Goal: Task Accomplishment & Management: Use online tool/utility

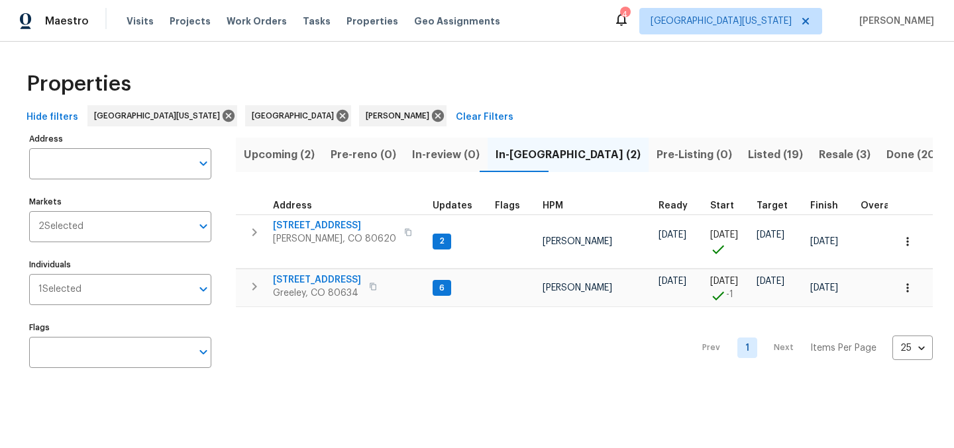
click at [299, 151] on span "Upcoming (2)" at bounding box center [279, 155] width 71 height 19
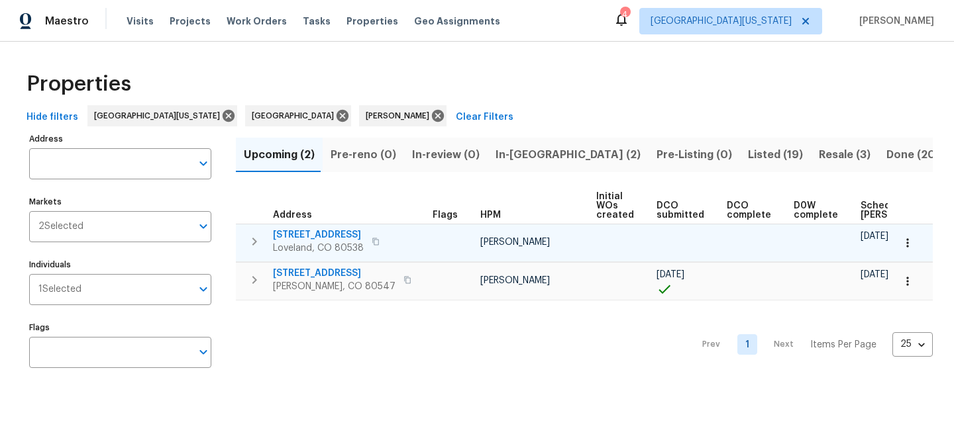
click at [379, 240] on icon "button" at bounding box center [376, 242] width 8 height 8
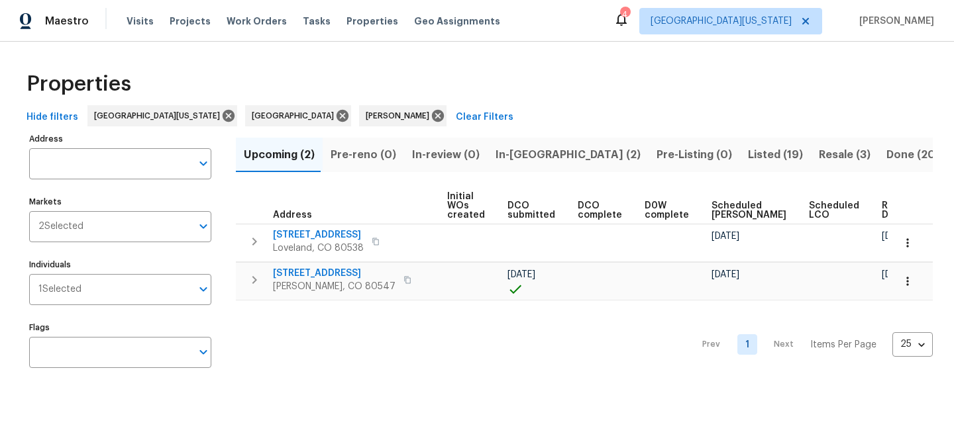
scroll to position [0, 155]
click at [537, 89] on div "Properties" at bounding box center [476, 84] width 911 height 42
click at [505, 156] on span "In-reno (2)" at bounding box center [567, 155] width 145 height 19
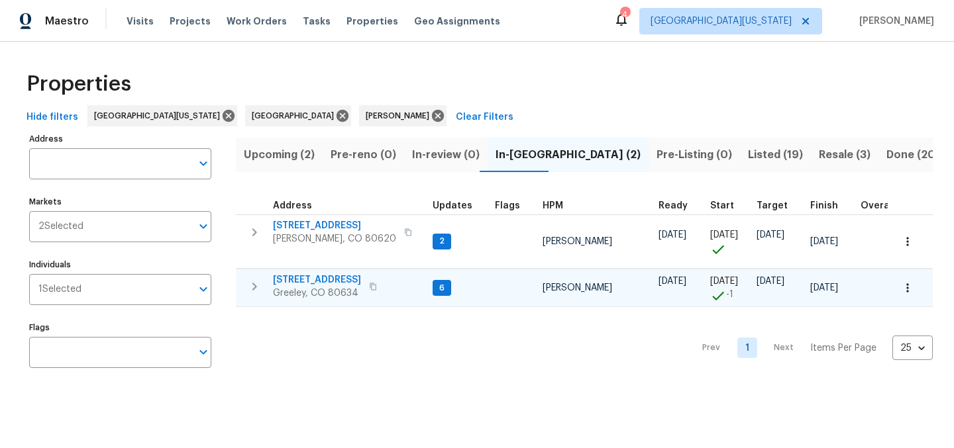
click at [309, 279] on span "[STREET_ADDRESS]" at bounding box center [317, 280] width 88 height 13
click at [315, 280] on span "[STREET_ADDRESS]" at bounding box center [317, 280] width 88 height 13
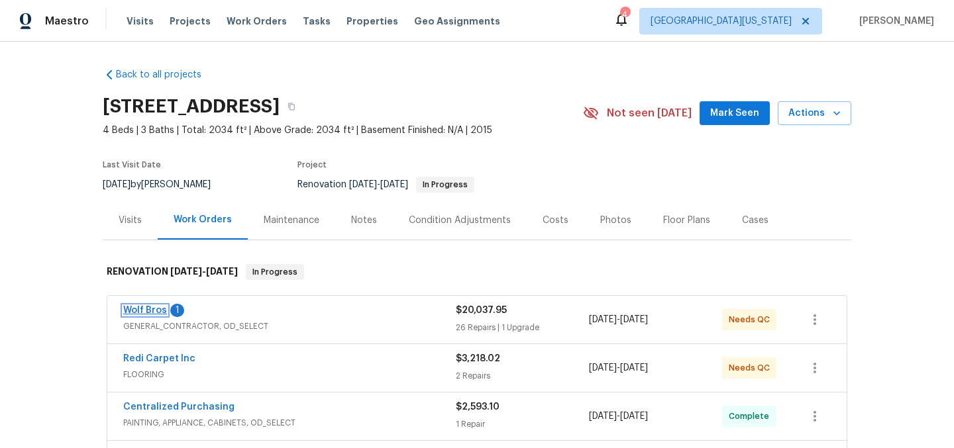
click at [133, 309] on link "Wolf Bros" at bounding box center [145, 310] width 44 height 9
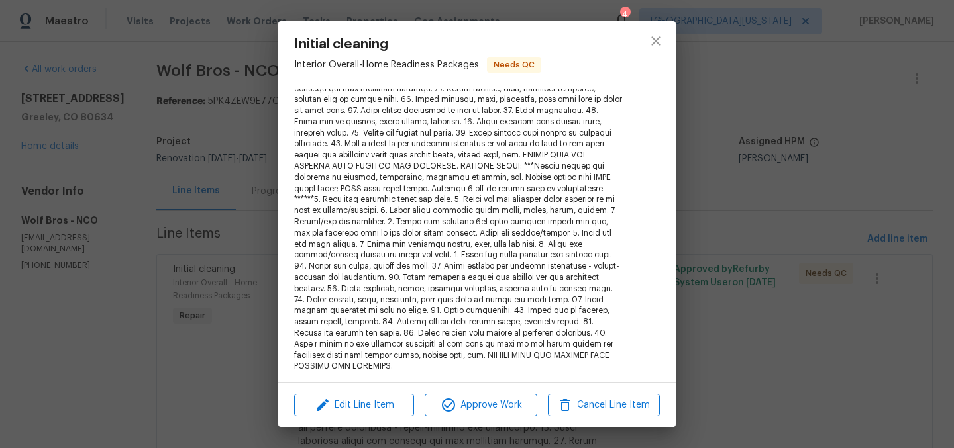
scroll to position [268, 0]
click at [656, 41] on icon "close" at bounding box center [655, 40] width 9 height 9
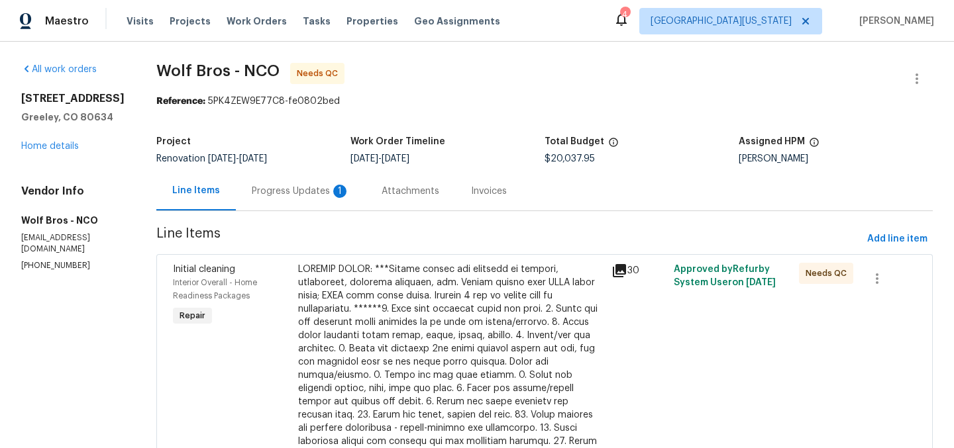
click at [298, 193] on div "Progress Updates 1" at bounding box center [301, 191] width 98 height 13
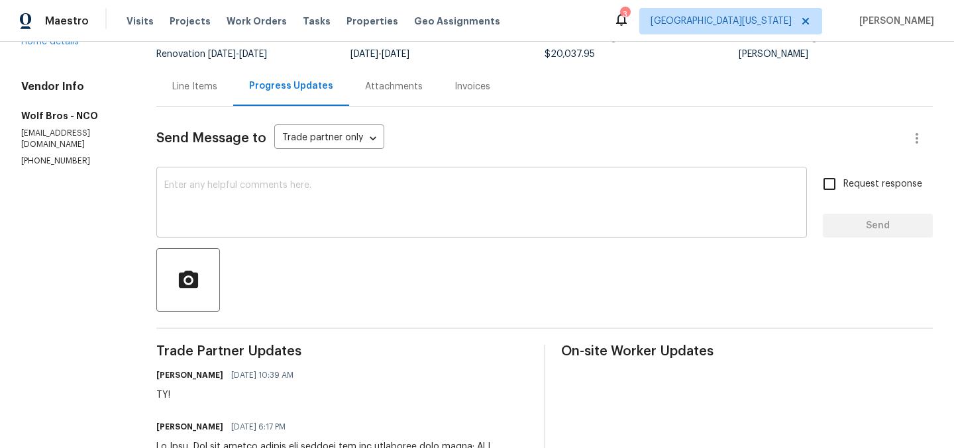
scroll to position [395, 0]
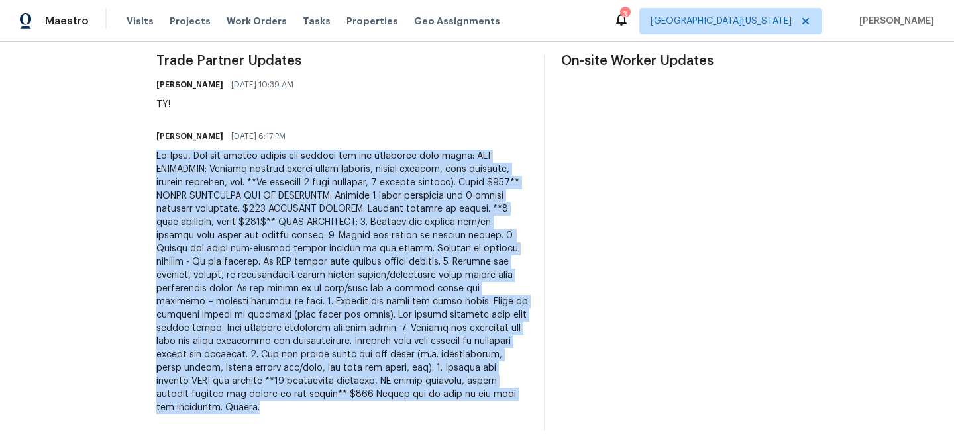
drag, startPoint x: 145, startPoint y: 154, endPoint x: 294, endPoint y: 415, distance: 300.5
click at [294, 415] on div "Trade Partner Updates John Gonzalez 08/13/2025 10:39 AM TY! Mauricio Lopez 08/1…" at bounding box center [342, 242] width 372 height 376
copy div "Hi John, Can you please revise the pricing for the following line items: ALL BA…"
click at [329, 290] on div at bounding box center [342, 282] width 372 height 265
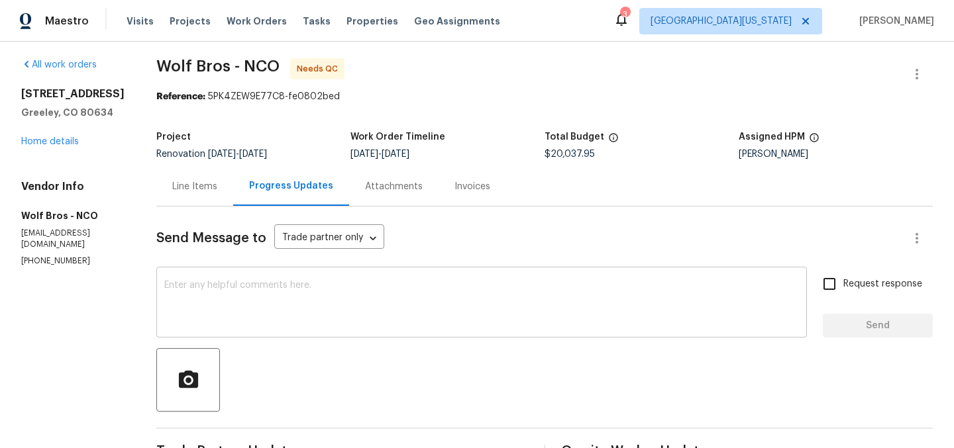
scroll to position [0, 0]
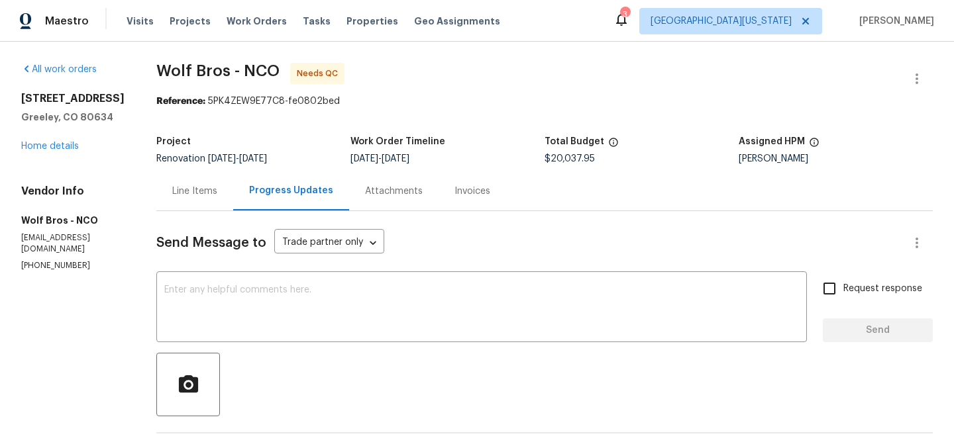
click at [174, 191] on div "Line Items" at bounding box center [194, 191] width 45 height 13
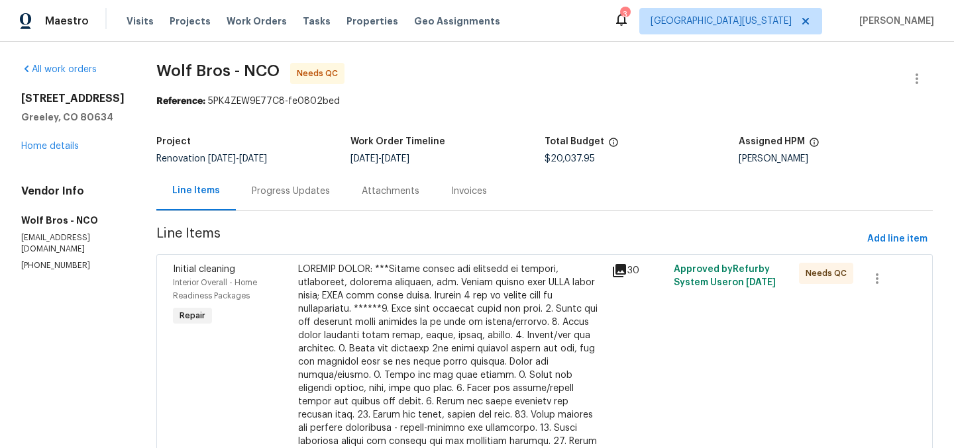
scroll to position [672, 0]
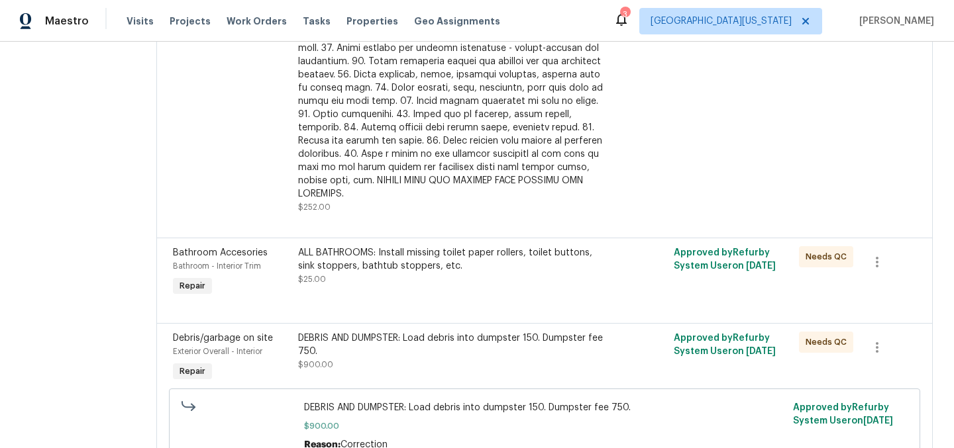
click at [377, 246] on div "ALL BATHROOMS: Install missing toilet paper rollers, toilet buttons, sink stopp…" at bounding box center [450, 259] width 305 height 26
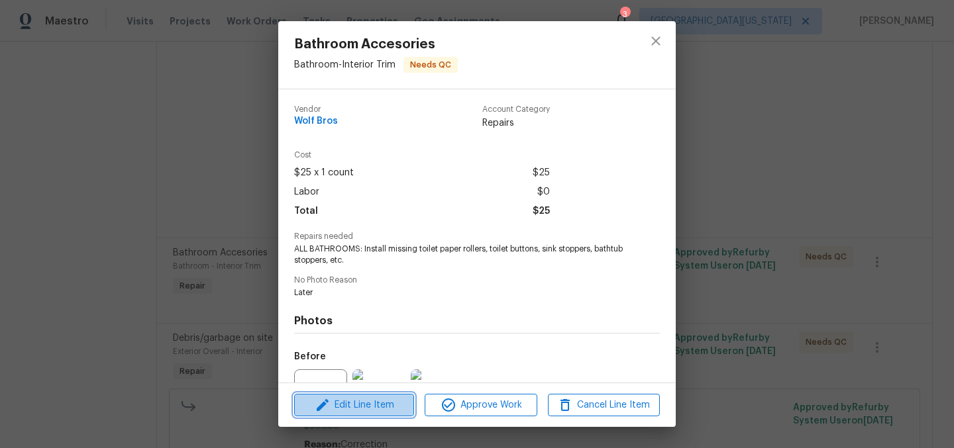
click at [372, 397] on span "Edit Line Item" at bounding box center [354, 405] width 112 height 17
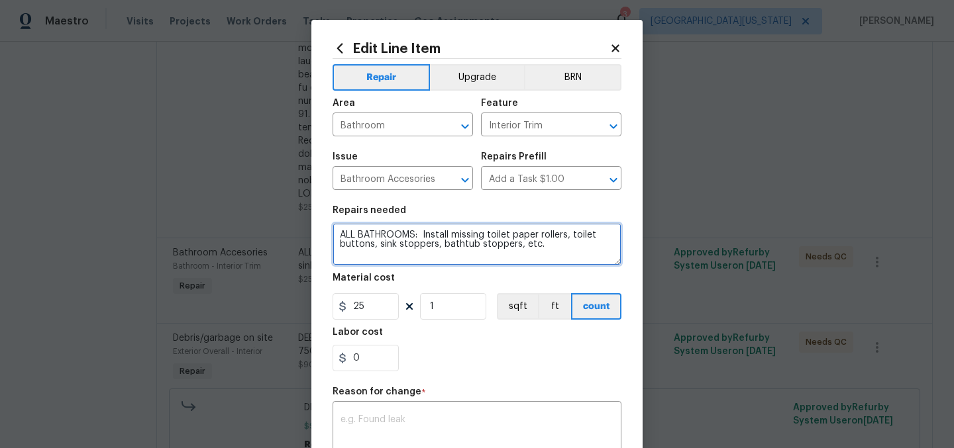
click at [532, 242] on textarea "ALL BATHROOMS: Install missing toilet paper rollers, toilet buttons, sink stopp…" at bounding box center [476, 244] width 289 height 42
paste textarea "Install missing toilet paper rollers, toilet buttons, sink stoppers, bathtub st…"
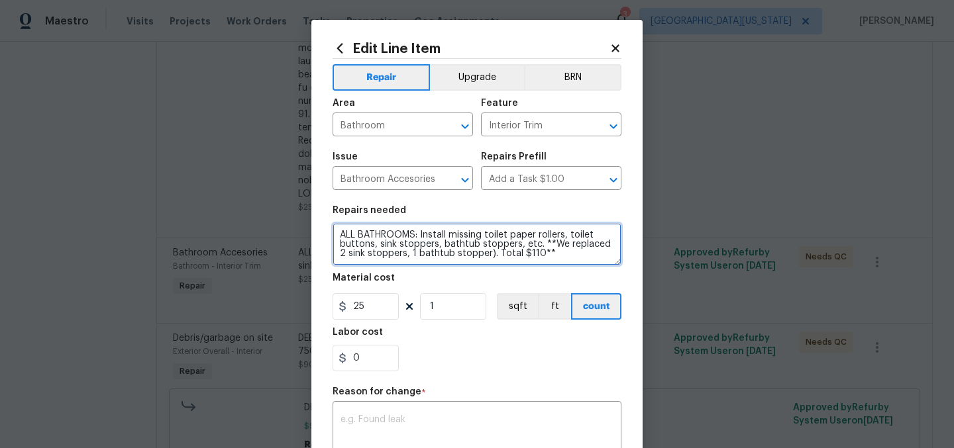
type textarea "ALL BATHROOMS: Install missing toilet paper rollers, toilet buttons, sink stopp…"
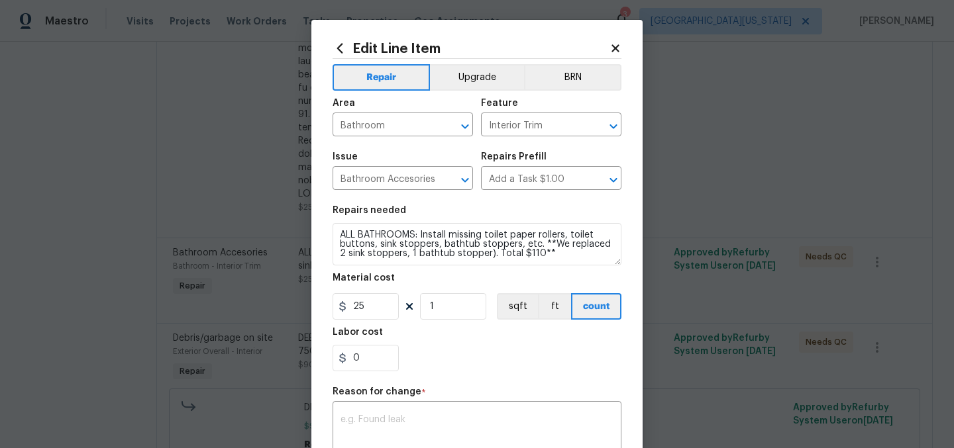
click at [544, 370] on div "0" at bounding box center [476, 358] width 289 height 26
click at [377, 301] on input "25" at bounding box center [365, 306] width 66 height 26
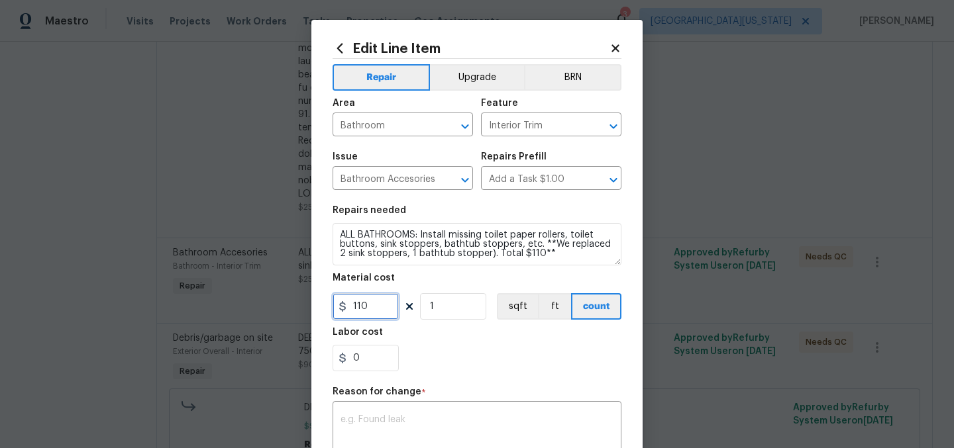
type input "110"
click at [460, 352] on div "0" at bounding box center [476, 358] width 289 height 26
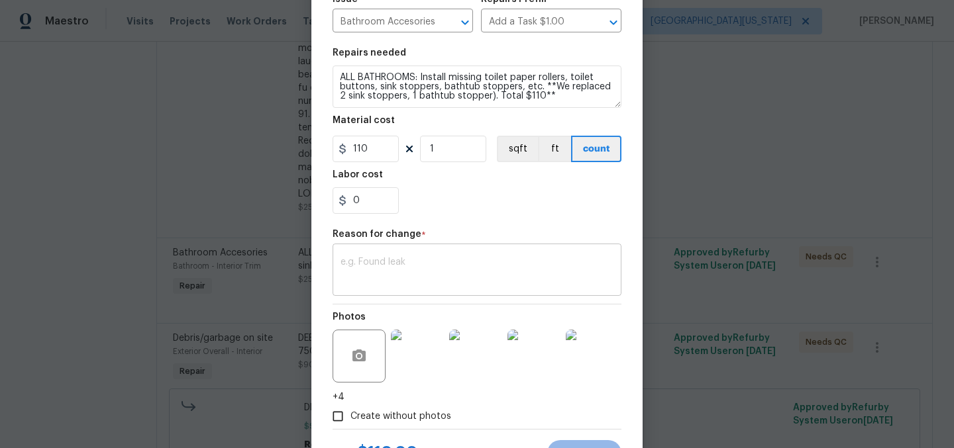
scroll to position [218, 0]
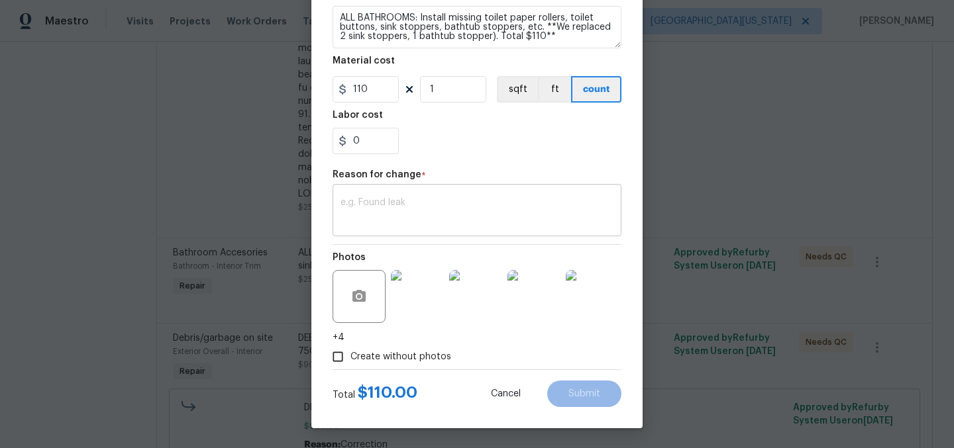
click at [525, 200] on textarea at bounding box center [476, 212] width 273 height 28
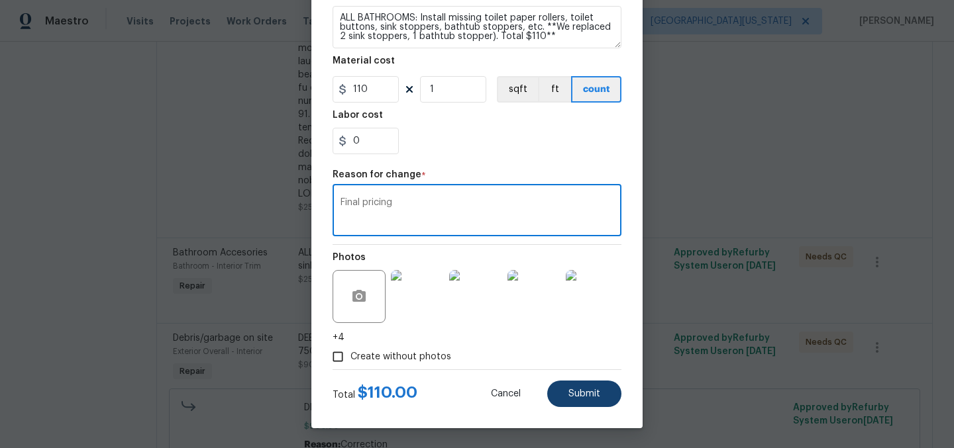
type textarea "Final pricing"
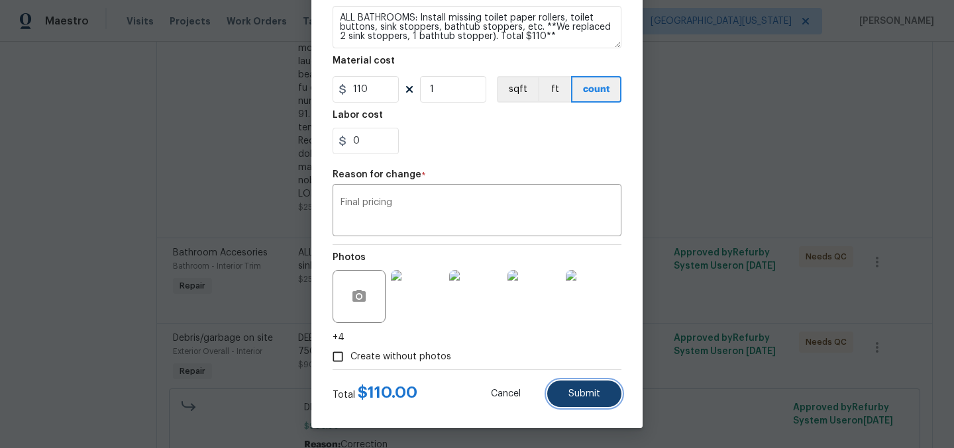
click at [589, 389] on span "Submit" at bounding box center [584, 394] width 32 height 10
type textarea "ALL BATHROOMS: Install missing toilet paper rollers, toilet buttons, sink stopp…"
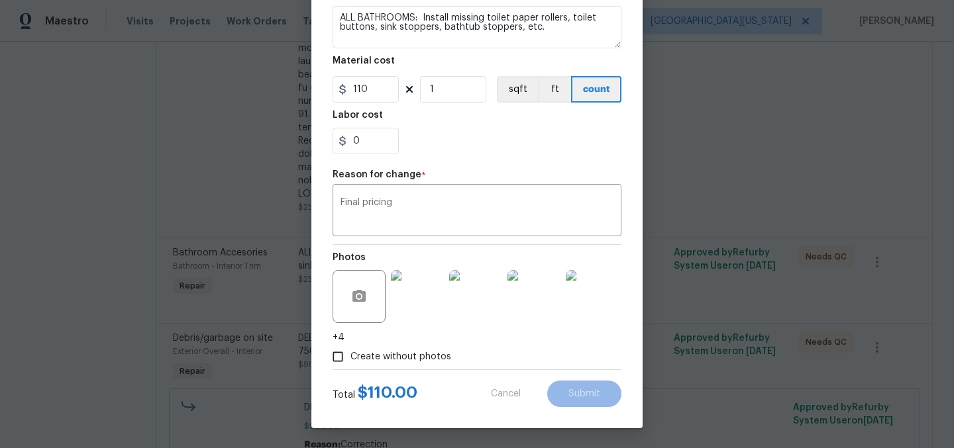
type input "25"
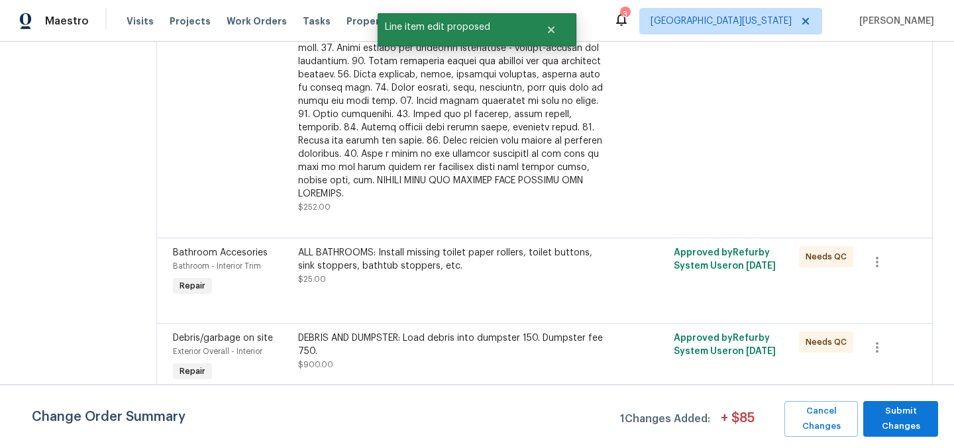
scroll to position [0, 0]
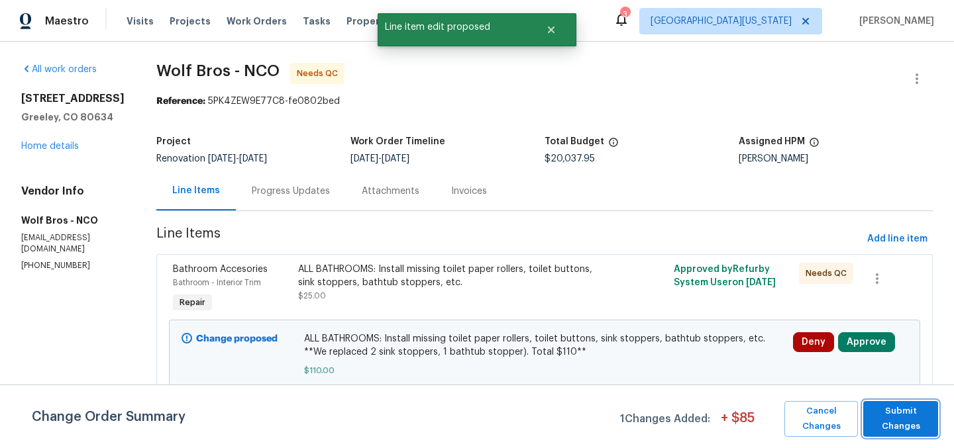
click at [914, 422] on span "Submit Changes" at bounding box center [901, 419] width 62 height 30
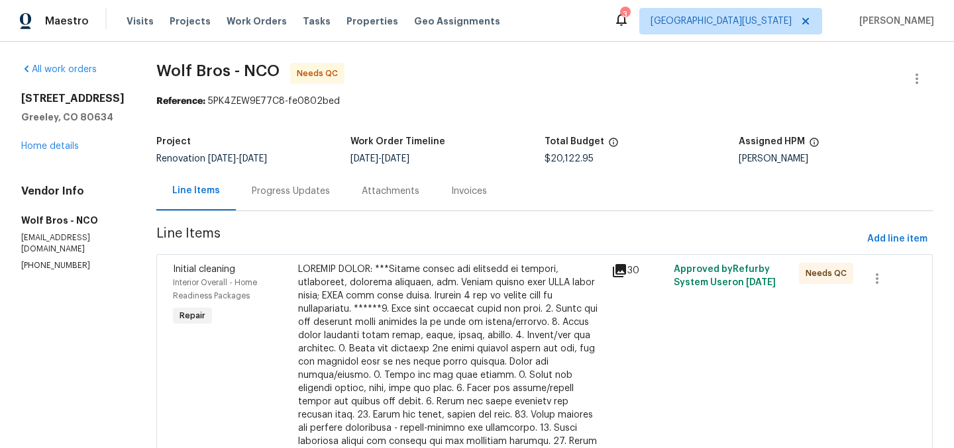
scroll to position [2429, 0]
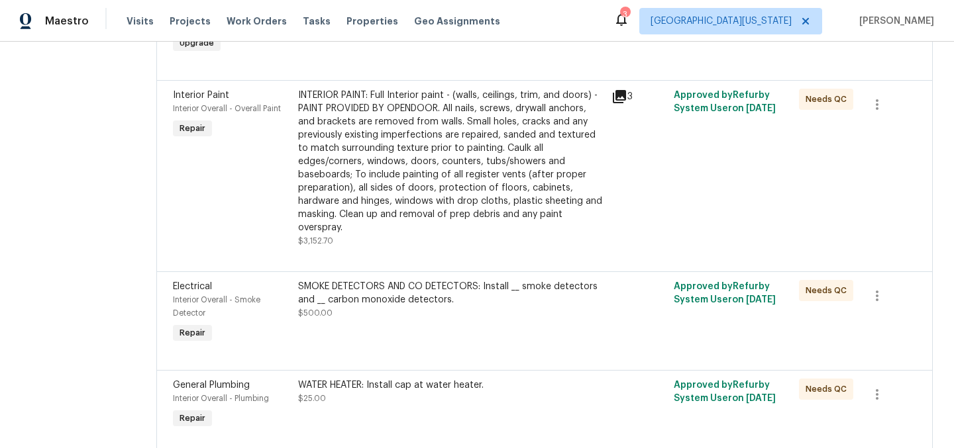
click at [411, 280] on div "SMOKE DETECTORS AND CO DETECTORS: Install __ smoke detectors and __ carbon mono…" at bounding box center [450, 293] width 305 height 26
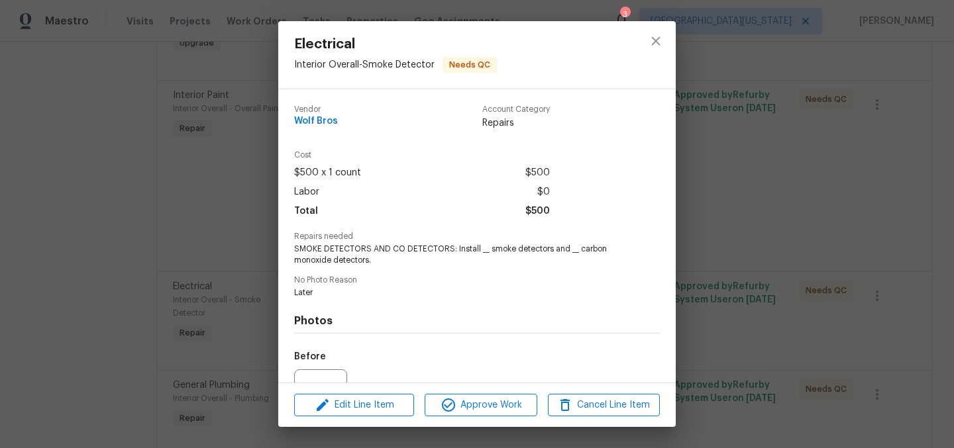
click at [481, 249] on span "SMOKE DETECTORS AND CO DETECTORS: Install __ smoke detectors and __ carbon mono…" at bounding box center [458, 255] width 329 height 23
click at [487, 254] on span "SMOKE DETECTORS AND CO DETECTORS: Install __ smoke detectors and __ carbon mono…" at bounding box center [458, 255] width 329 height 23
click at [385, 402] on span "Edit Line Item" at bounding box center [354, 405] width 112 height 17
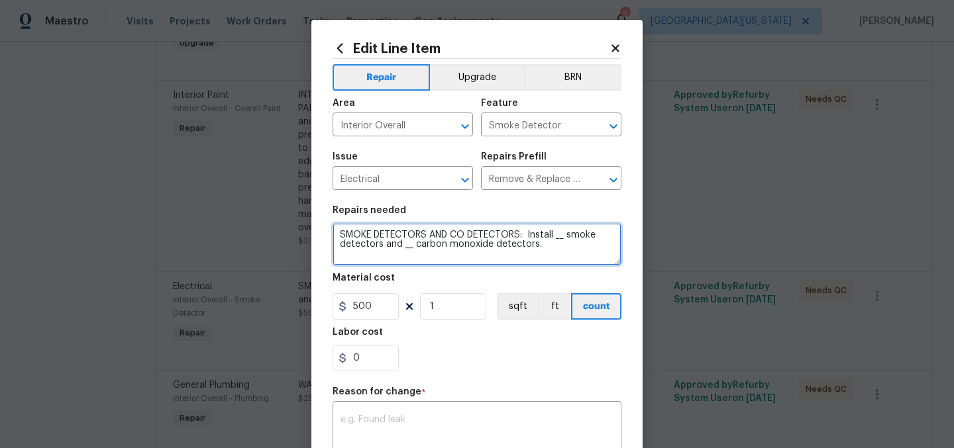
click at [554, 236] on textarea "SMOKE DETECTORS AND CO DETECTORS: Install __ smoke detectors and __ carbon mono…" at bounding box center [476, 244] width 289 height 42
click at [402, 247] on textarea "SMOKE DETECTORS AND CO DETECTORS: Install 7 smoke detectors and __ carbon monox…" at bounding box center [476, 244] width 289 height 42
type textarea "SMOKE DETECTORS AND CO DETECTORS: Install 7 smoke detectors and 3 carbon monoxi…"
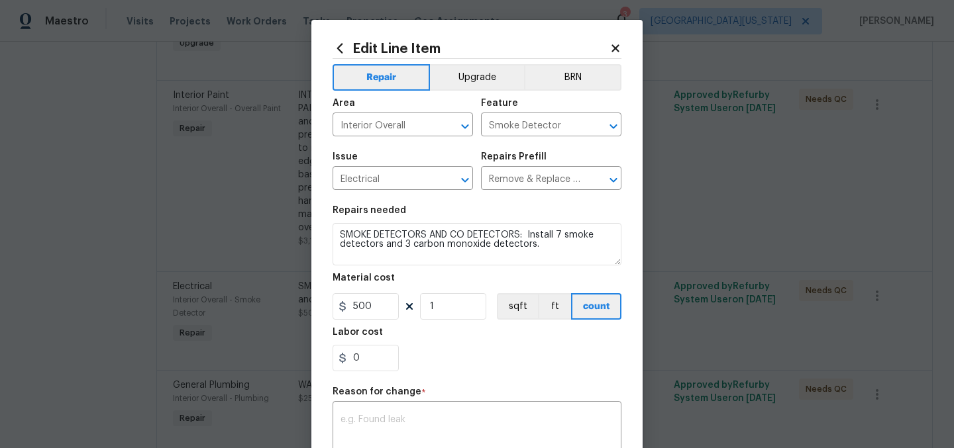
click at [535, 339] on div "Labor cost" at bounding box center [476, 336] width 289 height 17
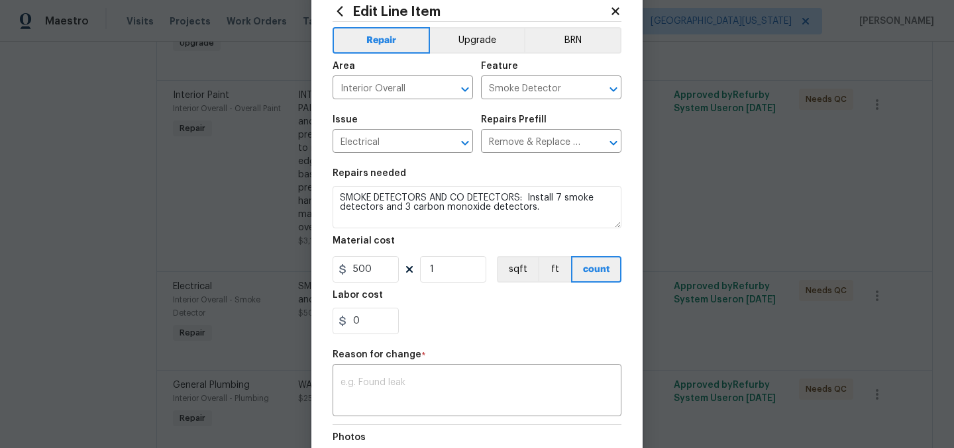
scroll to position [39, 0]
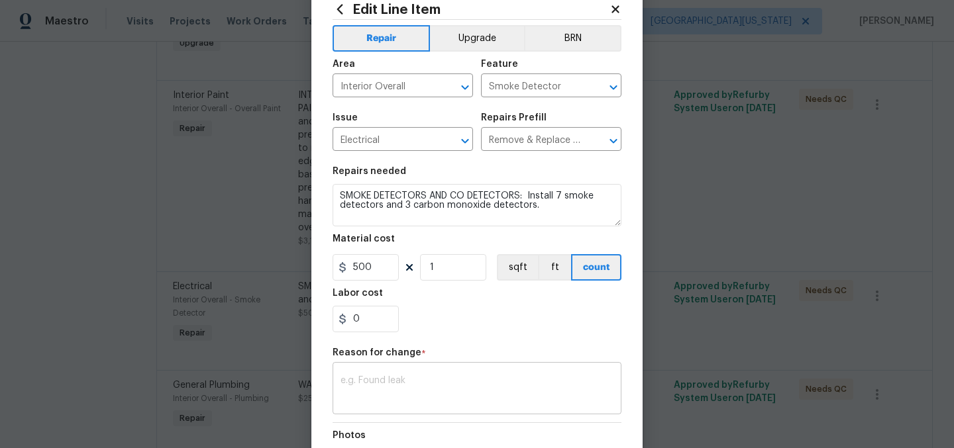
click at [513, 391] on textarea at bounding box center [476, 390] width 273 height 28
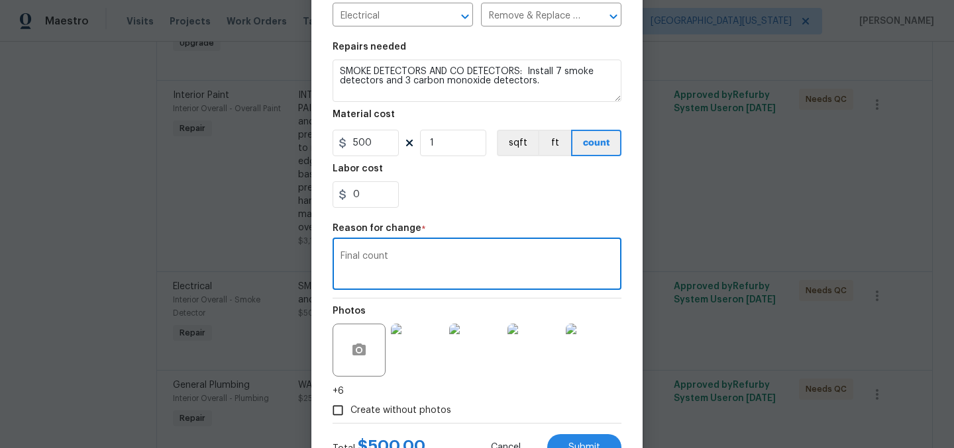
scroll to position [218, 0]
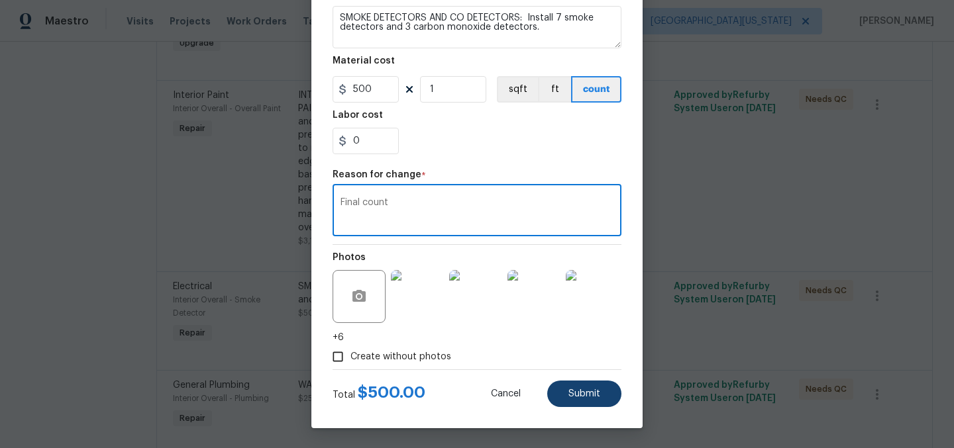
type textarea "Final count"
click at [586, 381] on button "Submit" at bounding box center [584, 394] width 74 height 26
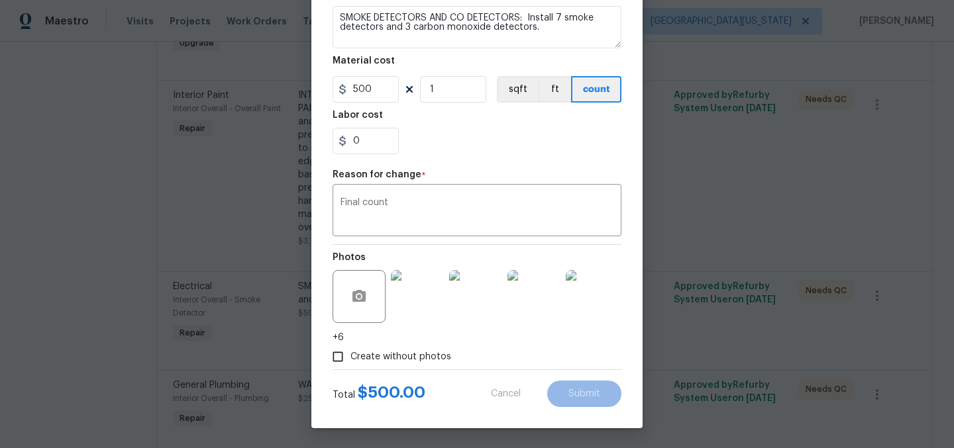
type textarea "SMOKE DETECTORS AND CO DETECTORS: Install __ smoke detectors and __ carbon mono…"
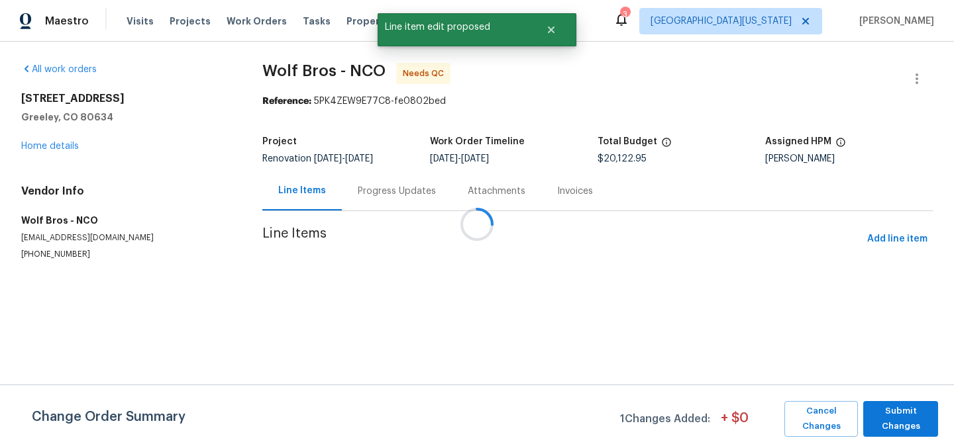
scroll to position [0, 0]
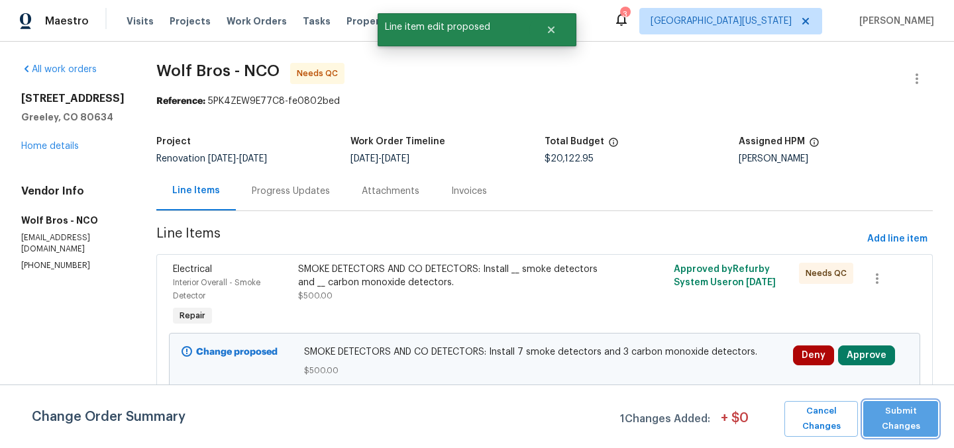
click at [914, 419] on span "Submit Changes" at bounding box center [901, 419] width 62 height 30
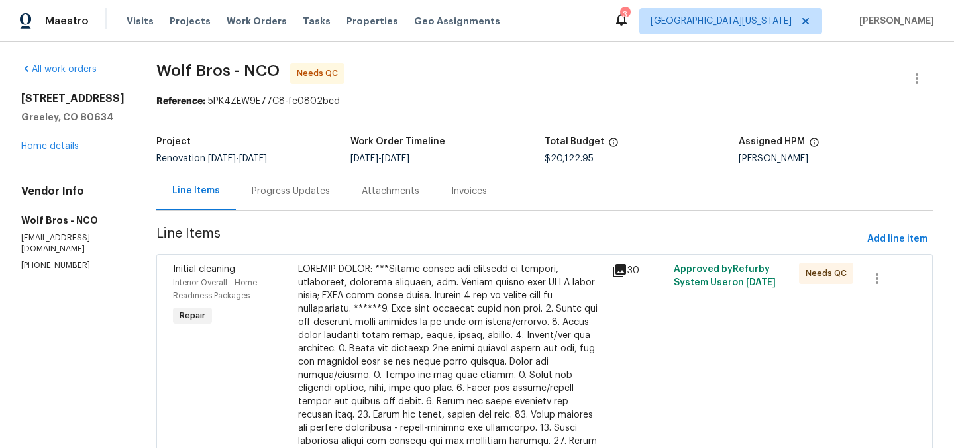
click at [187, 196] on div "Line Items" at bounding box center [196, 190] width 48 height 13
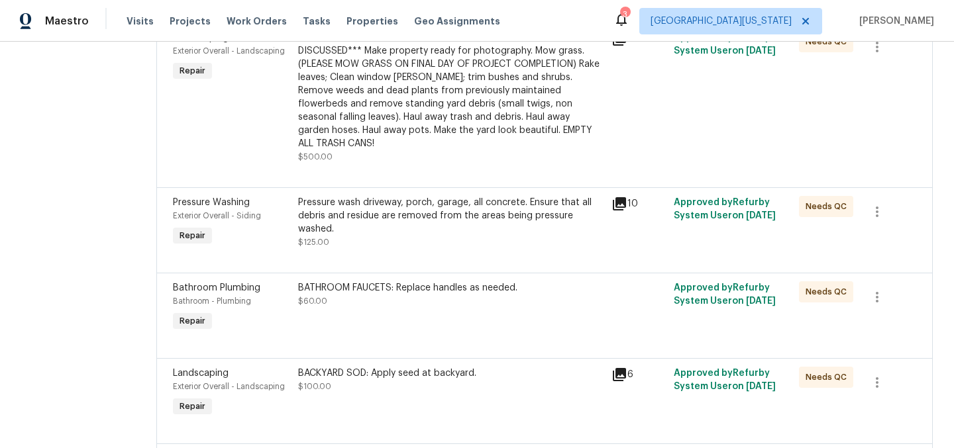
click at [428, 281] on div "BATHROOM FAUCETS: Replace handles as needed." at bounding box center [450, 287] width 305 height 13
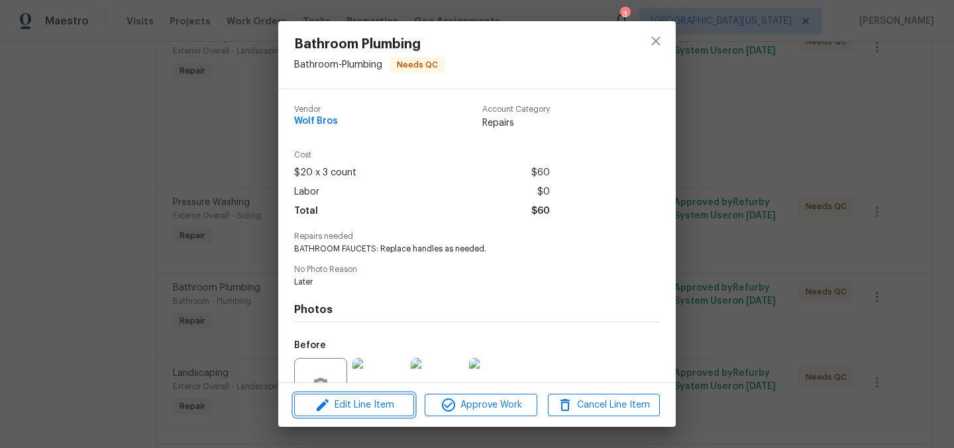
click at [391, 403] on span "Edit Line Item" at bounding box center [354, 405] width 112 height 17
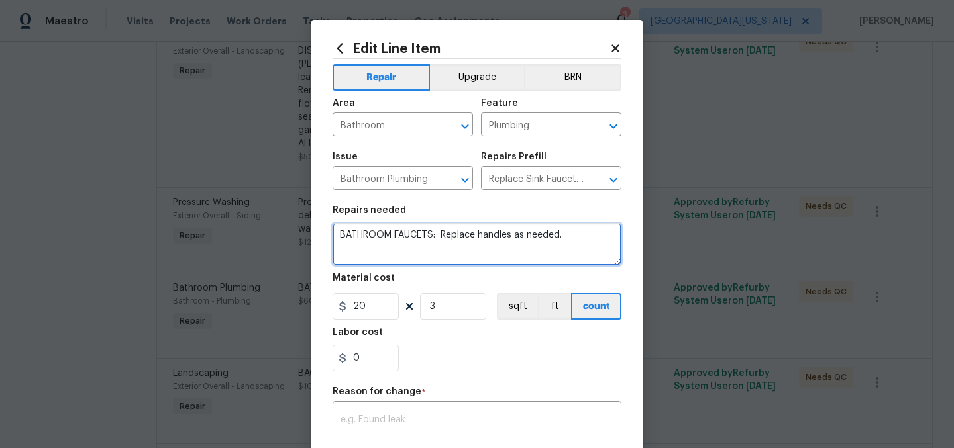
click at [457, 232] on textarea "BATHROOM FAUCETS: Replace handles as needed." at bounding box center [476, 244] width 289 height 42
paste textarea "Replace handles as needed. **4 sets replaced, total $130$**"
click at [426, 248] on textarea "BATHROOM FAUCETS: Replace handles as needed. **4 sets replaced, total $130$**" at bounding box center [476, 244] width 289 height 42
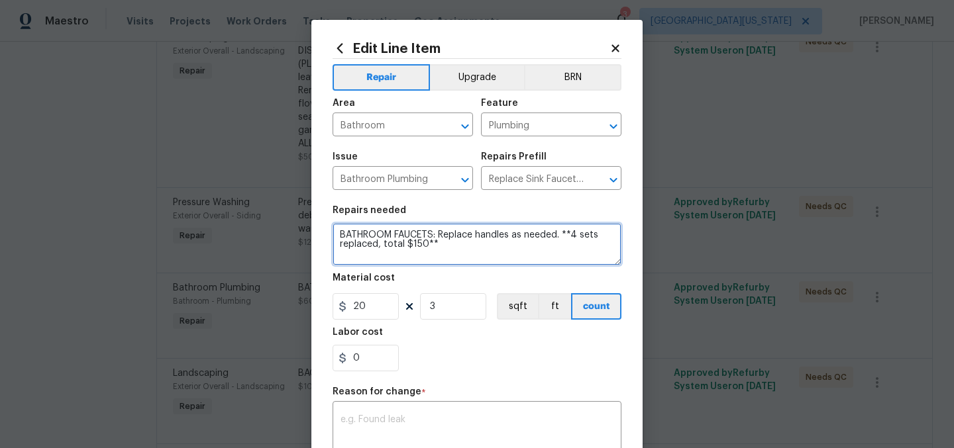
type textarea "BATHROOM FAUCETS: Replace handles as needed. **4 sets replaced, total $150**"
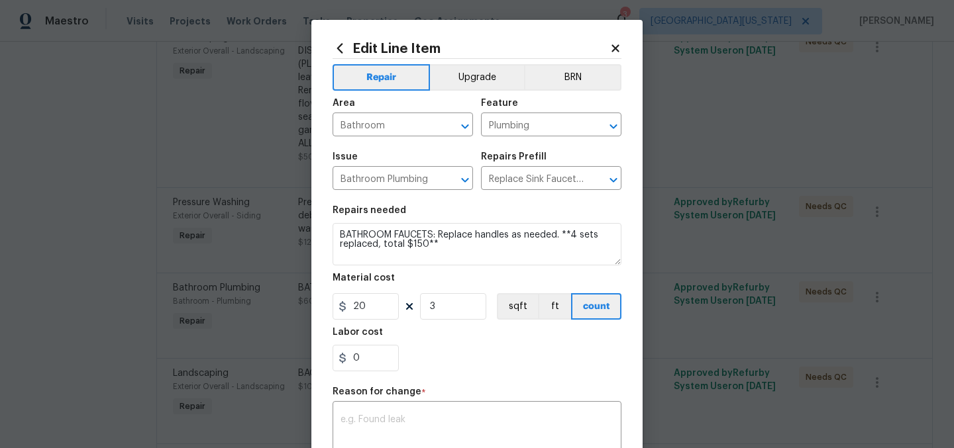
click at [456, 359] on div "0" at bounding box center [476, 358] width 289 height 26
click at [382, 312] on input "20" at bounding box center [365, 306] width 66 height 26
type input "150"
drag, startPoint x: 462, startPoint y: 309, endPoint x: 360, endPoint y: 296, distance: 103.5
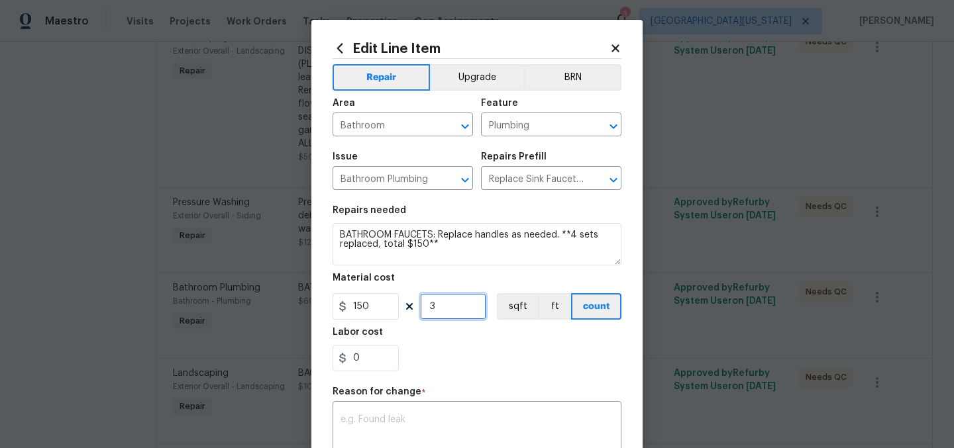
click at [360, 296] on div "150 3 sqft ft count" at bounding box center [476, 306] width 289 height 26
type input "1"
click at [475, 336] on div "Labor cost" at bounding box center [476, 336] width 289 height 17
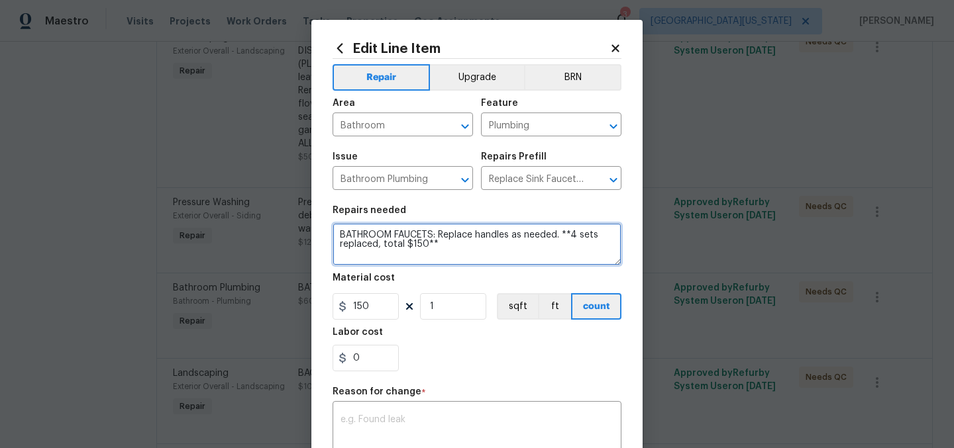
drag, startPoint x: 481, startPoint y: 249, endPoint x: 315, endPoint y: 208, distance: 170.6
click at [315, 208] on div "Edit Line Item Repair Upgrade BRN Area Bathroom ​ Feature Plumbing ​ Issue Bath…" at bounding box center [476, 333] width 331 height 626
click at [429, 243] on textarea "BATHROOM FAUCETS: Replace handles as needed. **4 sets replaced, total $150**" at bounding box center [476, 244] width 289 height 42
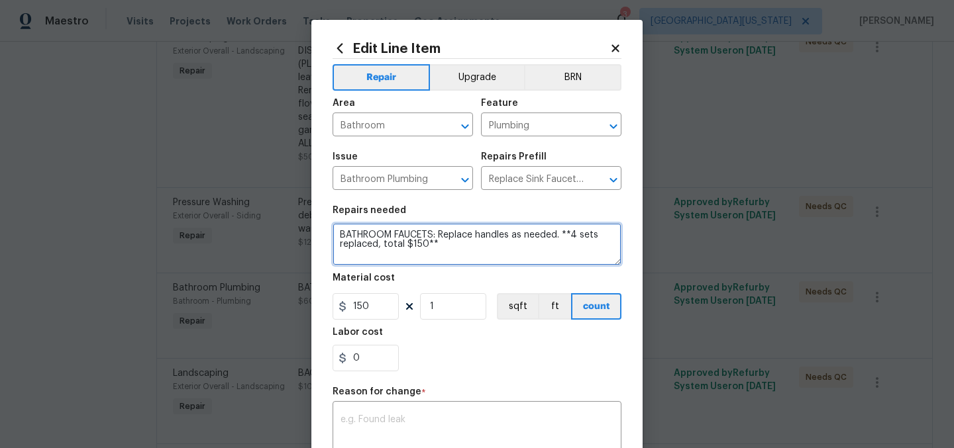
click at [429, 243] on textarea "BATHROOM FAUCETS: Replace handles as needed. **4 sets replaced, total $150**" at bounding box center [476, 244] width 289 height 42
paste textarea
click at [507, 255] on textarea "BATHROOM FAUCETS: Replace handles as needed. **4 sets replaced, total $150**" at bounding box center [476, 244] width 289 height 42
click at [507, 254] on textarea "BATHROOM FAUCETS: Replace handles as needed. **4 sets replaced, total $150**" at bounding box center [476, 244] width 289 height 42
click at [507, 253] on textarea "BATHROOM FAUCETS: Replace handles as needed. **4 sets replaced, total $150**" at bounding box center [476, 244] width 289 height 42
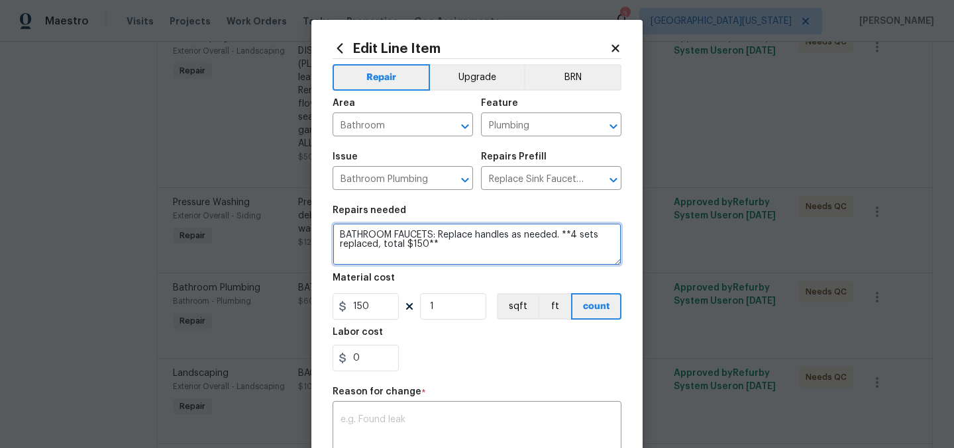
click at [507, 251] on textarea "BATHROOM FAUCETS: Replace handles as needed. **4 sets replaced, total $150**" at bounding box center [476, 244] width 289 height 42
click at [507, 250] on textarea "BATHROOM FAUCETS: Replace handles as needed. **4 sets replaced, total $150**" at bounding box center [476, 244] width 289 height 42
click at [507, 242] on textarea "BATHROOM FAUCETS: Replace handles as needed. **4 sets replaced, total $150**" at bounding box center [476, 244] width 289 height 42
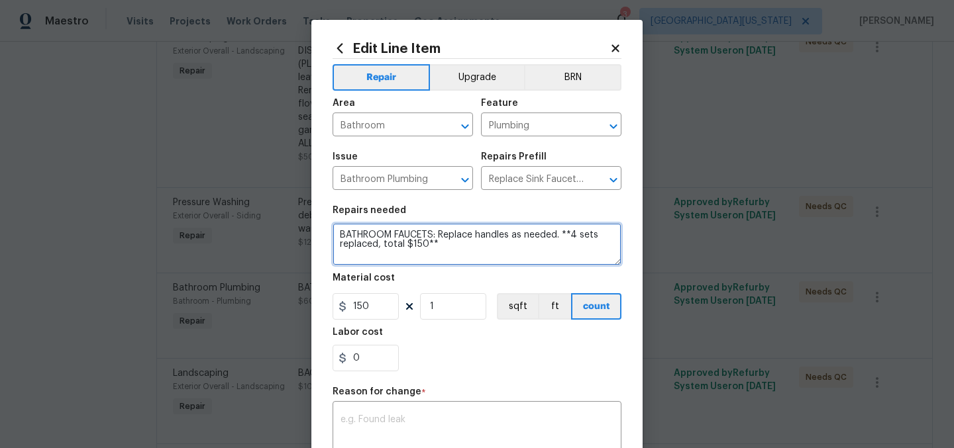
click at [507, 242] on textarea "BATHROOM FAUCETS: Replace handles as needed. **4 sets replaced, total $150**" at bounding box center [476, 244] width 289 height 42
paste textarea "30$**"
drag, startPoint x: 426, startPoint y: 244, endPoint x: 452, endPoint y: 242, distance: 25.2
click at [428, 244] on textarea "BATHROOM FAUCETS: Replace handles as needed. **4 sets replaced, total $130$**" at bounding box center [476, 244] width 289 height 42
type textarea "BATHROOM FAUCETS: Replace handles as needed. **4 sets replaced, total $130**"
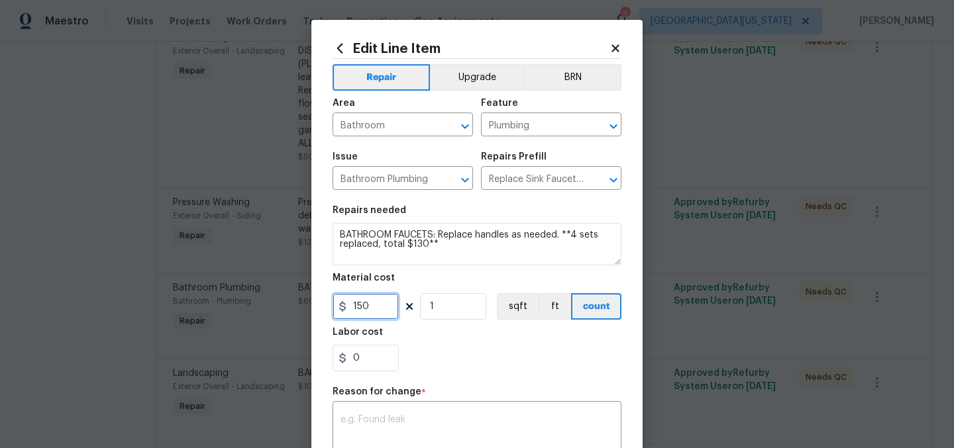
click at [386, 305] on input "150" at bounding box center [365, 306] width 66 height 26
type input "130"
click at [532, 385] on div "Repair Upgrade BRN Area Bathroom ​ Feature Plumbing ​ Issue Bathroom Plumbing ​…" at bounding box center [476, 323] width 289 height 528
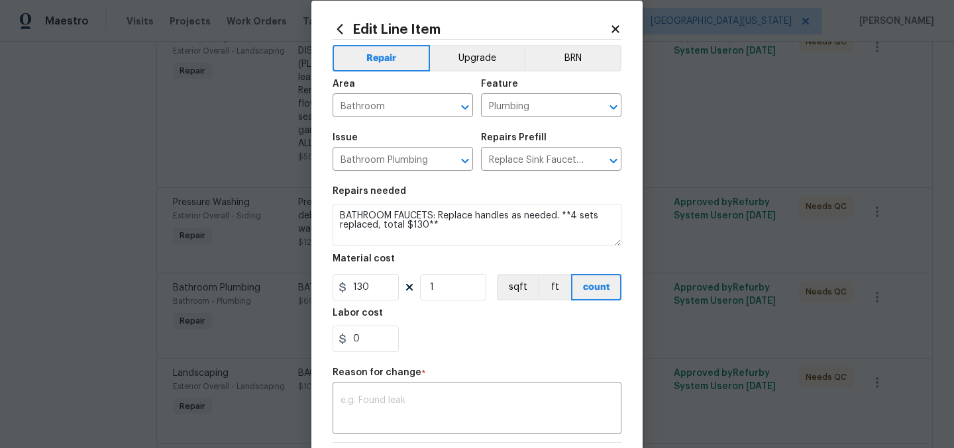
scroll to position [46, 0]
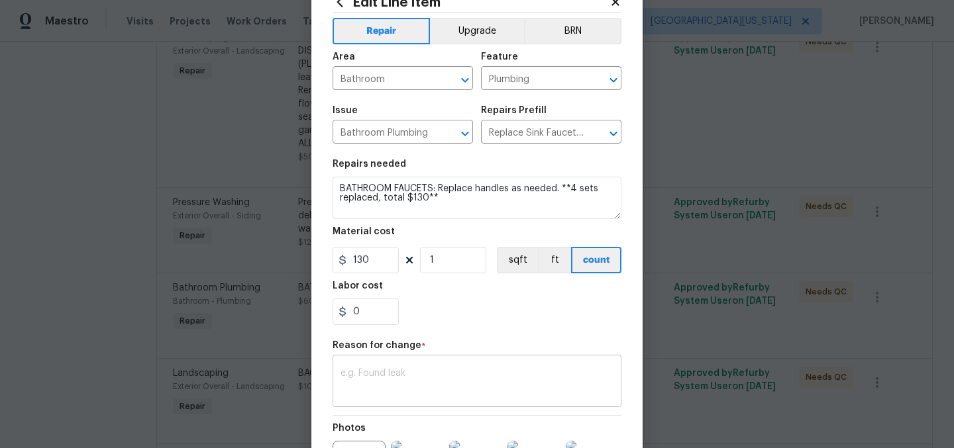
click at [536, 374] on textarea at bounding box center [476, 383] width 273 height 28
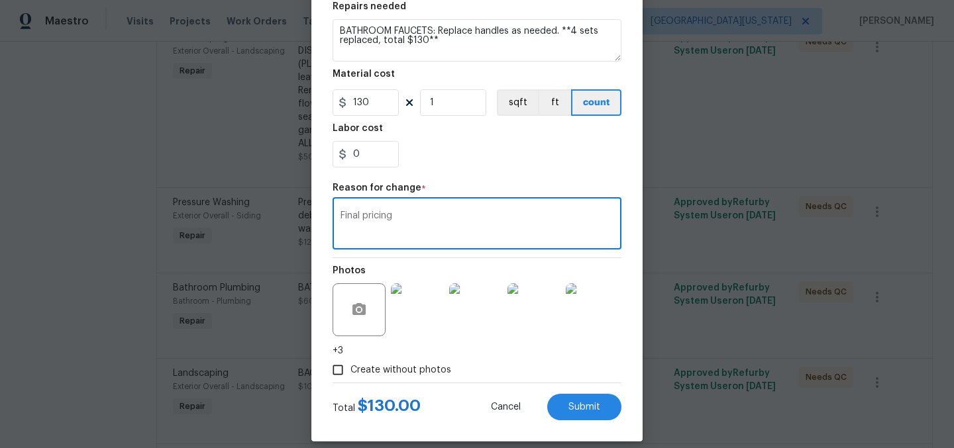
scroll to position [218, 0]
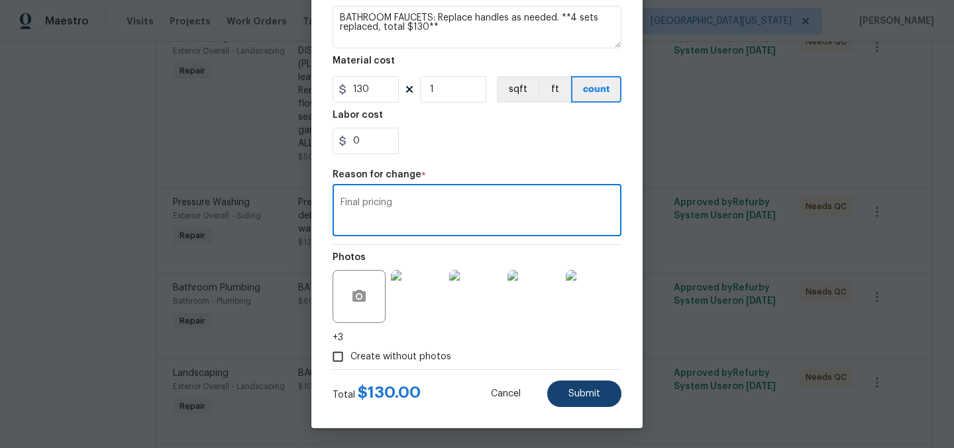
type textarea "Final pricing"
click at [574, 383] on button "Submit" at bounding box center [584, 394] width 74 height 26
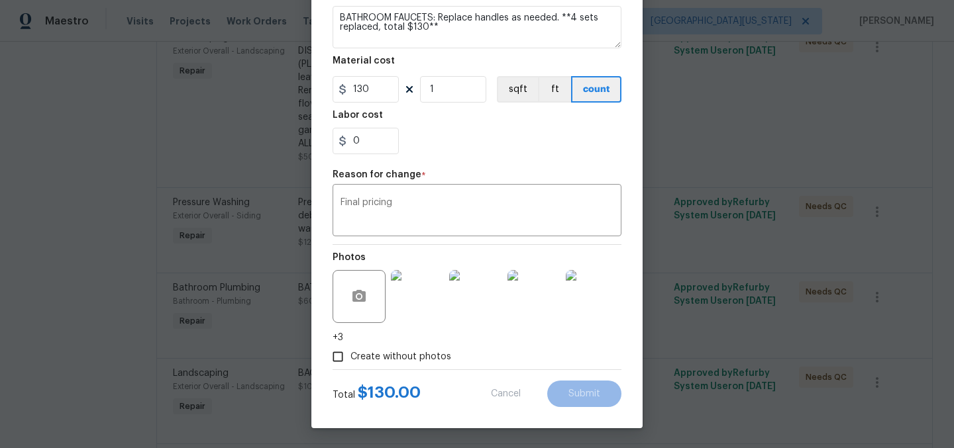
scroll to position [0, 0]
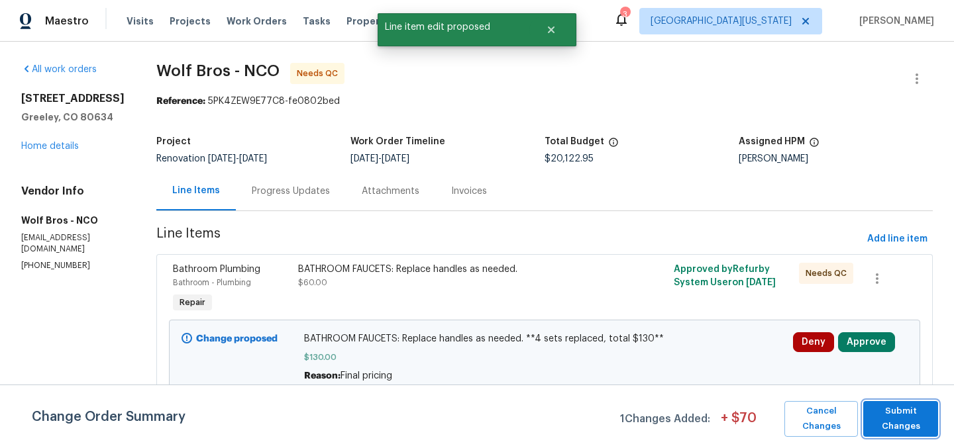
click at [913, 417] on span "Submit Changes" at bounding box center [901, 419] width 62 height 30
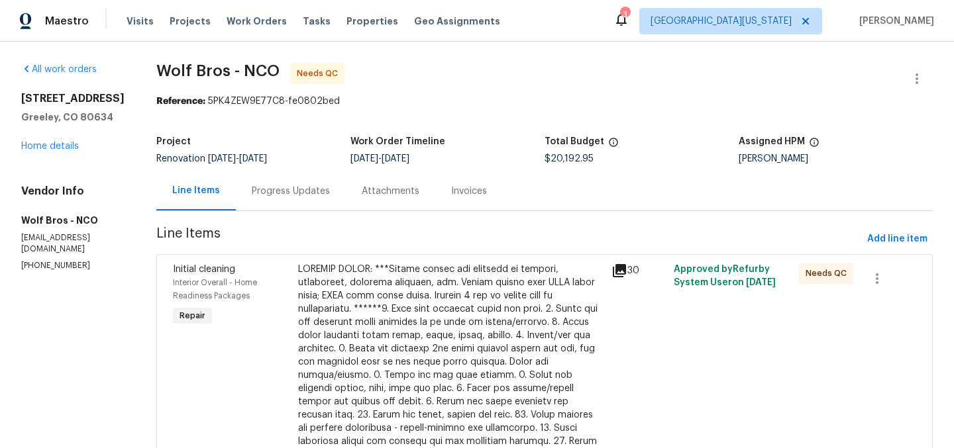
scroll to position [2836, 0]
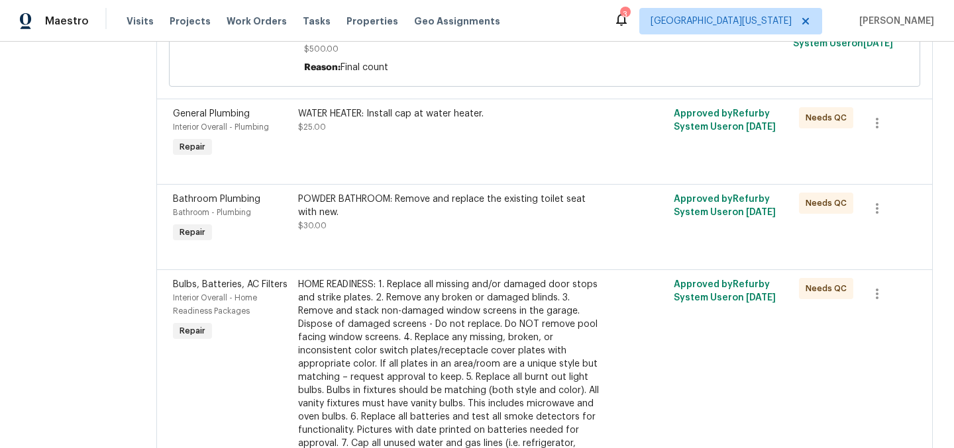
click at [415, 278] on div "HOME READINESS: 1. Replace all missing and/or damaged door stops and strike pla…" at bounding box center [450, 377] width 305 height 199
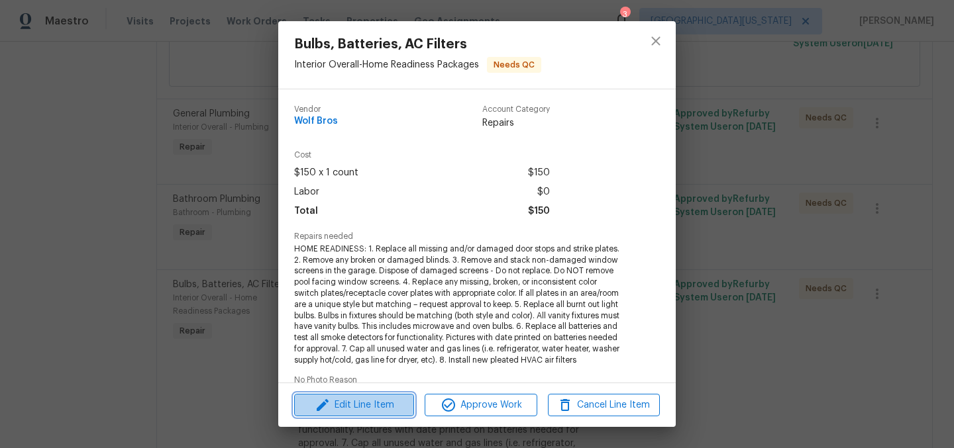
click at [371, 411] on span "Edit Line Item" at bounding box center [354, 405] width 112 height 17
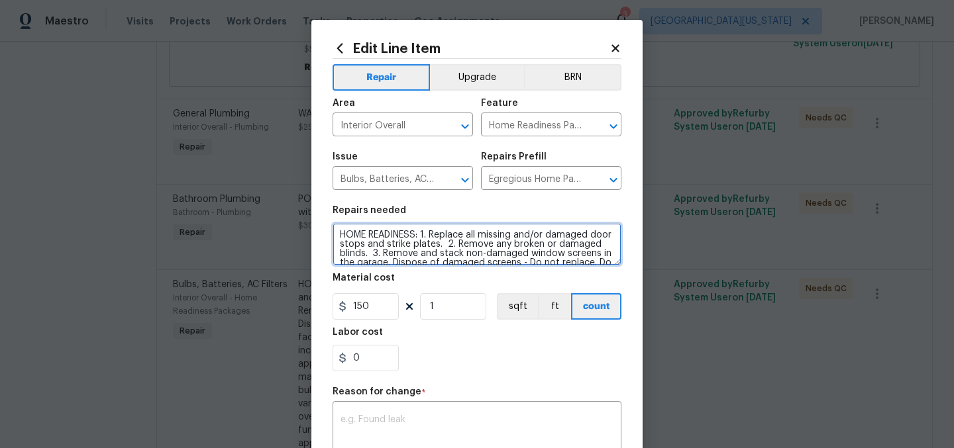
scroll to position [130, 0]
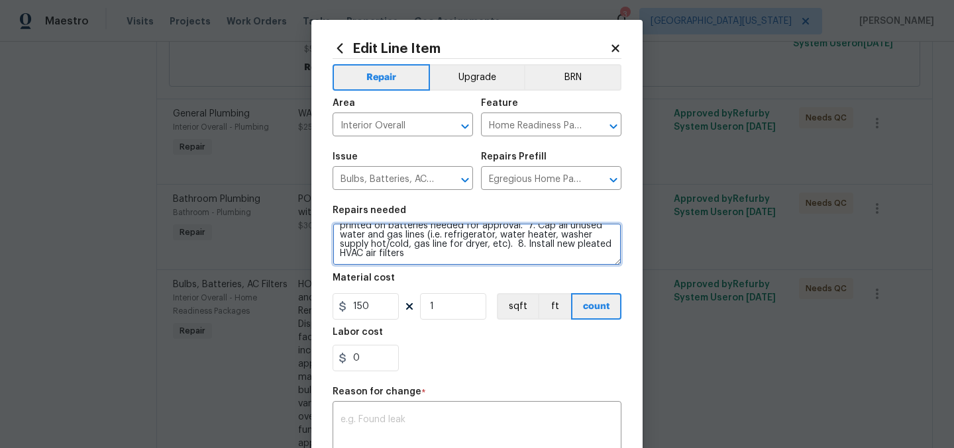
drag, startPoint x: 331, startPoint y: 234, endPoint x: 583, endPoint y: 321, distance: 266.0
click at [581, 320] on section "Repairs needed HOME READINESS: 1. Replace all missing and/or damaged door stops…" at bounding box center [476, 288] width 289 height 181
paste textarea "2. Remove any broken or damaged blinds. 3. Remove and stack non-damaged window …"
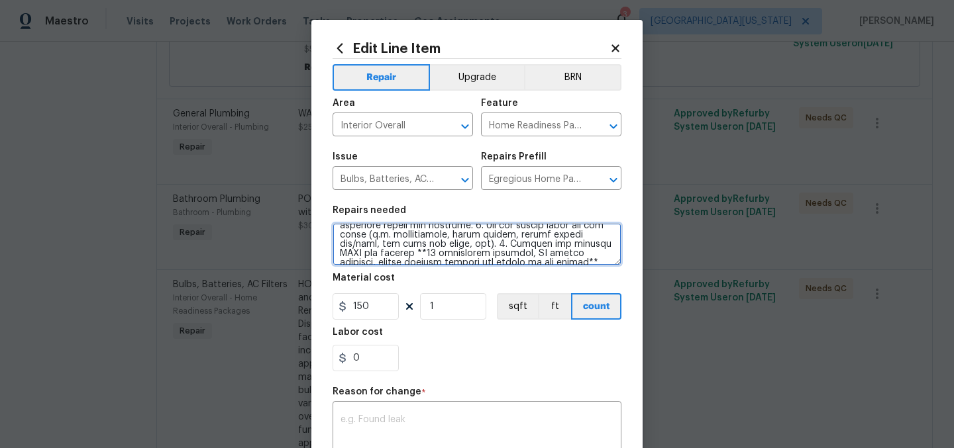
scroll to position [151, 0]
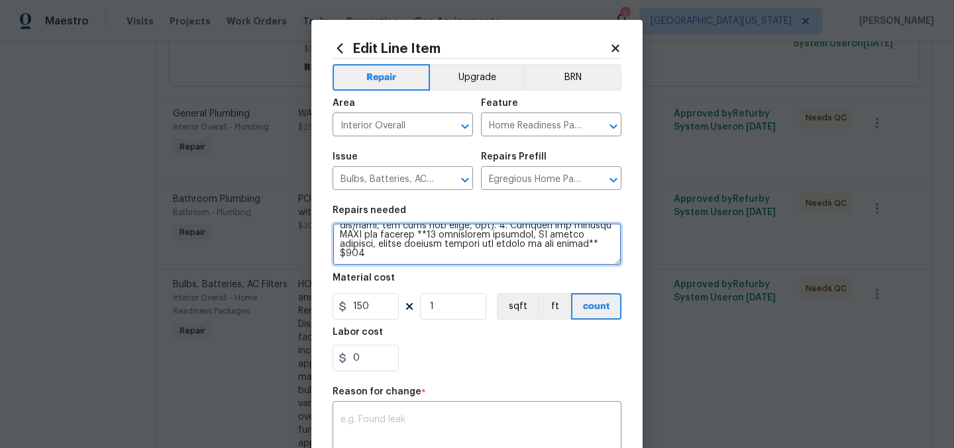
type textarea "HOME READINESS: 1. Replace all missing and/or damaged door stops and strike pla…"
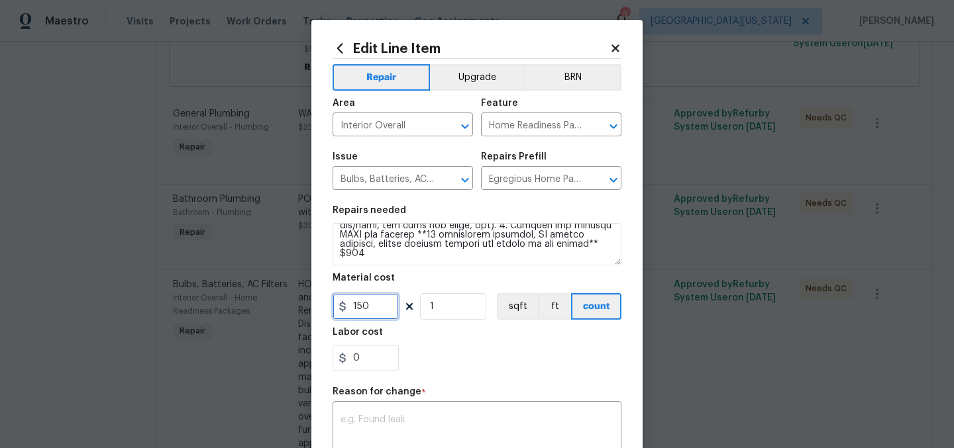
click at [344, 304] on input "150" at bounding box center [365, 306] width 66 height 26
type input "385"
click at [507, 372] on div "0" at bounding box center [476, 358] width 289 height 26
click at [495, 422] on textarea at bounding box center [476, 429] width 273 height 28
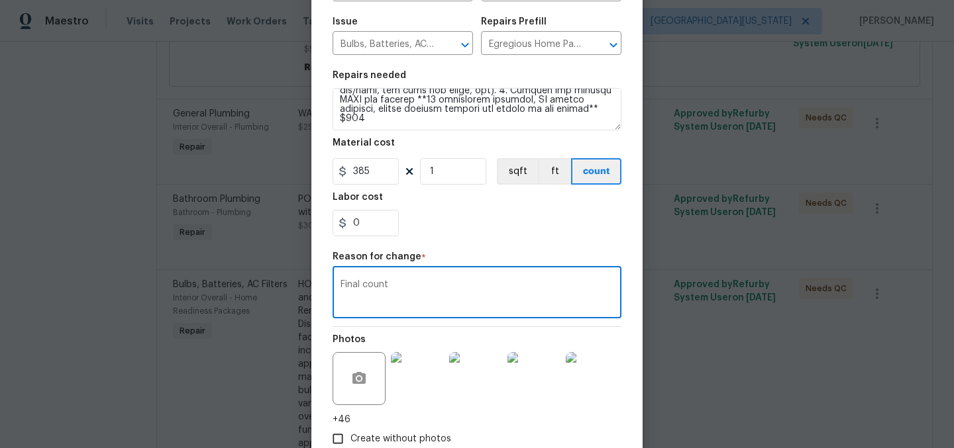
scroll to position [218, 0]
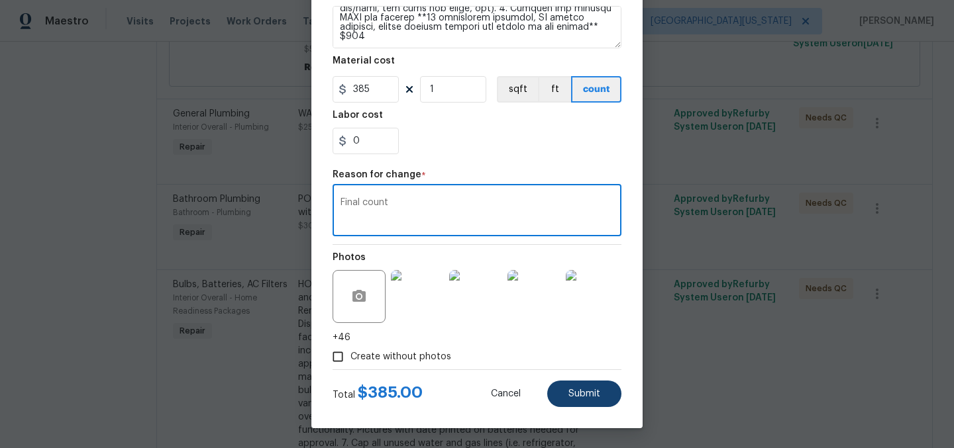
type textarea "Final count"
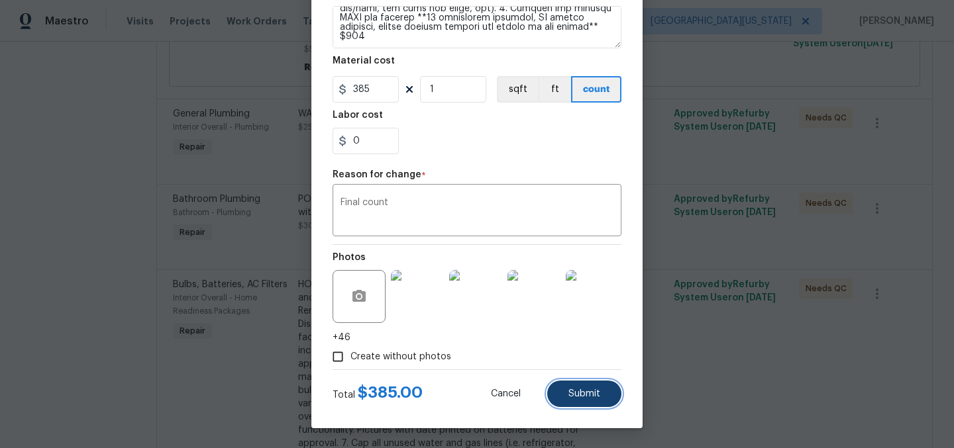
click at [573, 390] on span "Submit" at bounding box center [584, 394] width 32 height 10
type textarea "HOME READINESS: 1. Replace all missing and/or damaged door stops and strike pla…"
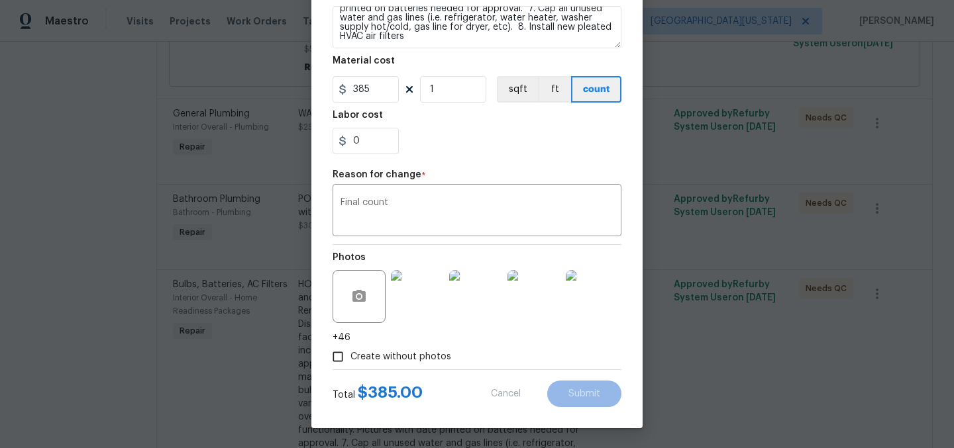
type input "150"
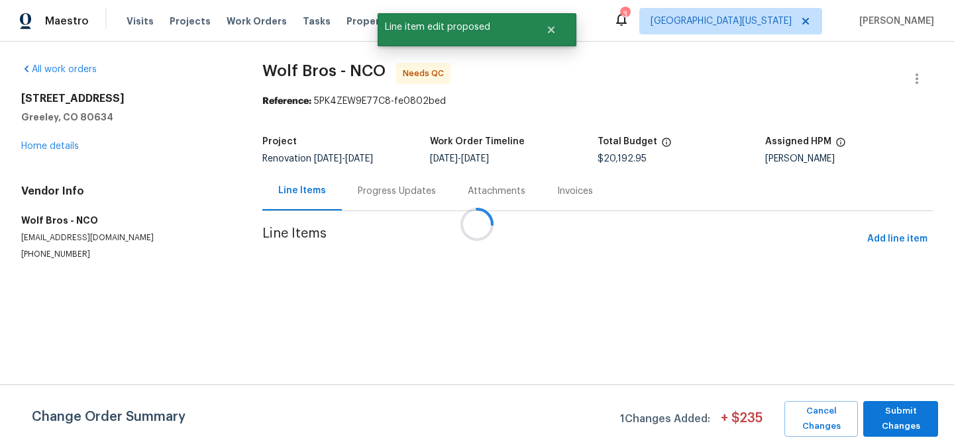
scroll to position [0, 0]
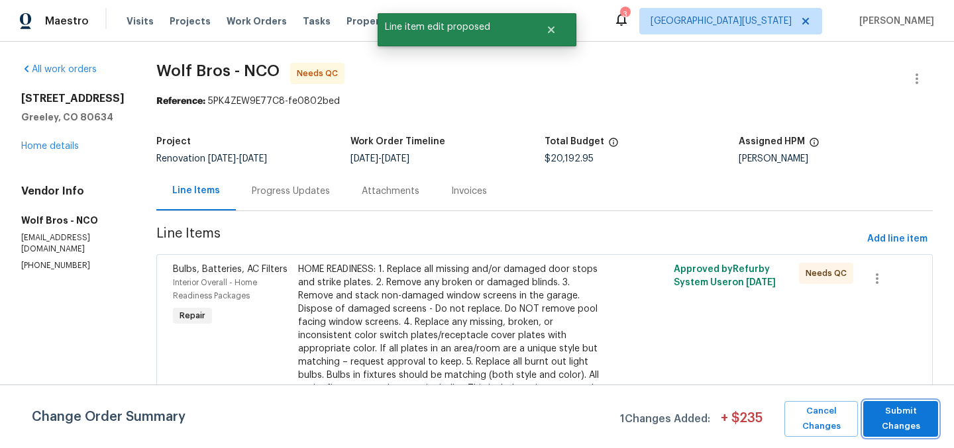
click at [913, 419] on span "Submit Changes" at bounding box center [901, 419] width 62 height 30
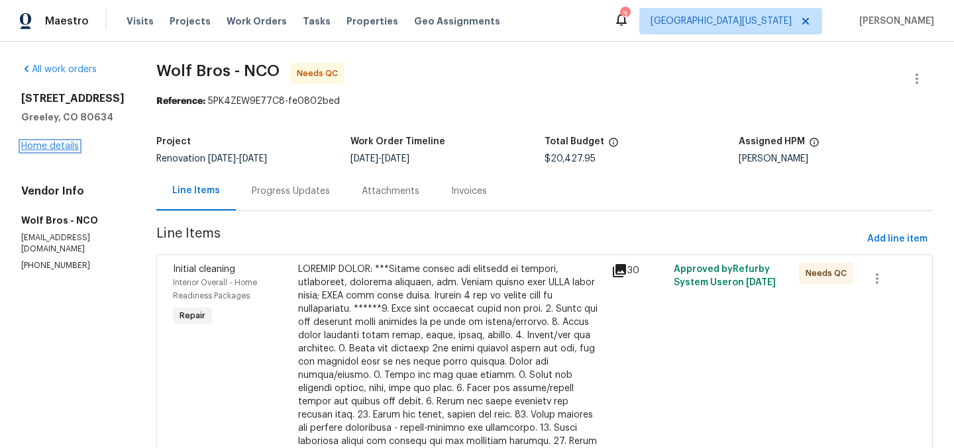
click at [51, 145] on link "Home details" at bounding box center [50, 146] width 58 height 9
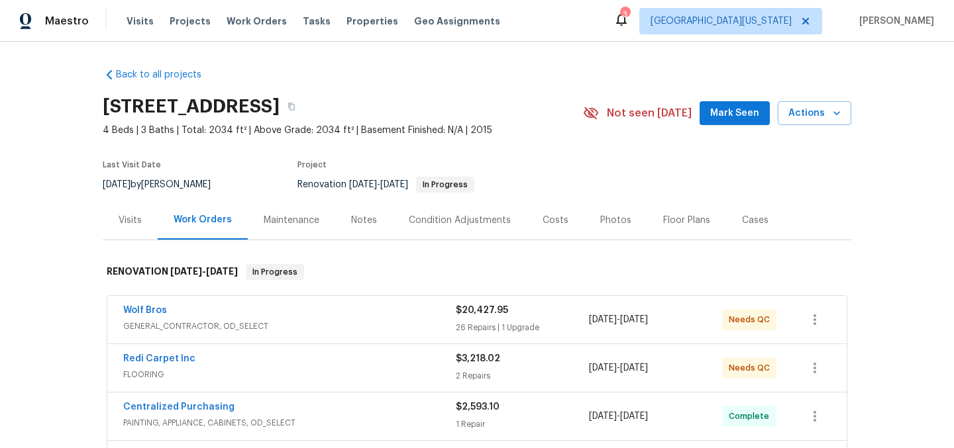
click at [552, 220] on div "Costs" at bounding box center [555, 220] width 26 height 13
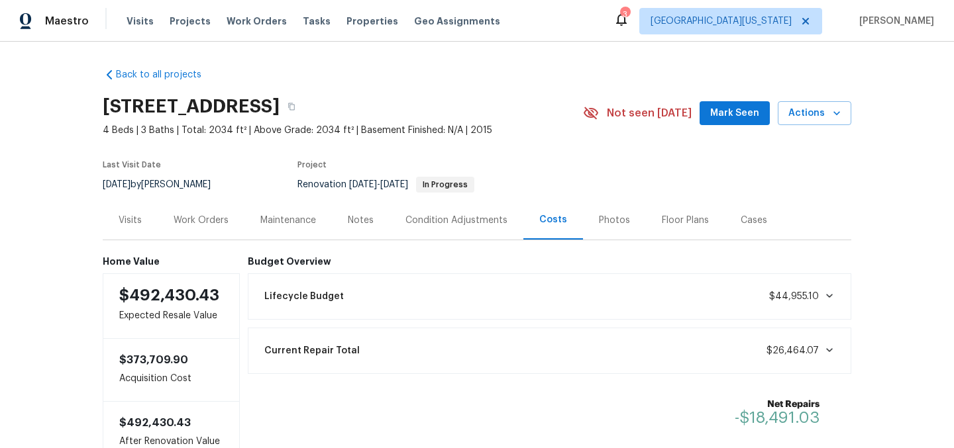
click at [540, 91] on div "[STREET_ADDRESS]" at bounding box center [343, 106] width 480 height 34
click at [448, 219] on div "Condition Adjustments" at bounding box center [456, 220] width 102 height 13
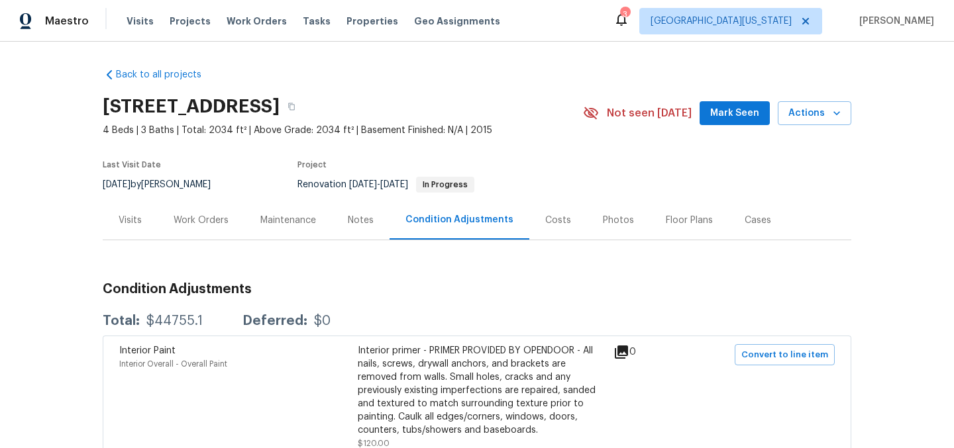
click at [545, 219] on div "Costs" at bounding box center [558, 220] width 26 height 13
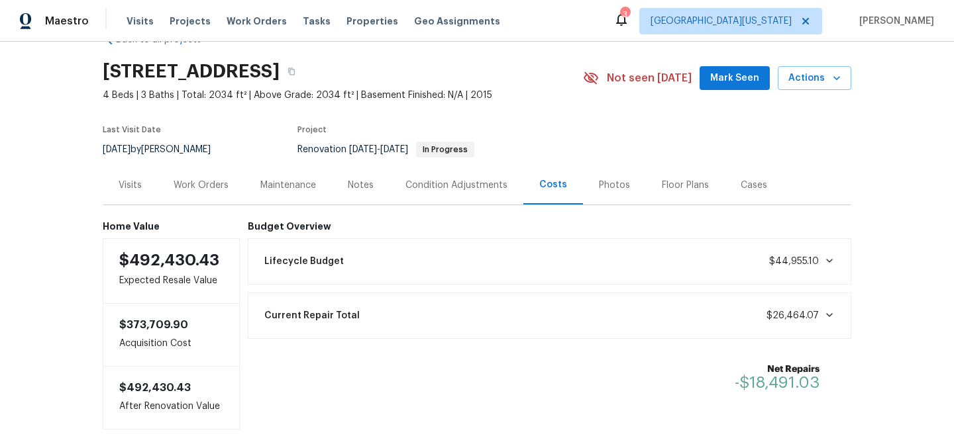
scroll to position [107, 0]
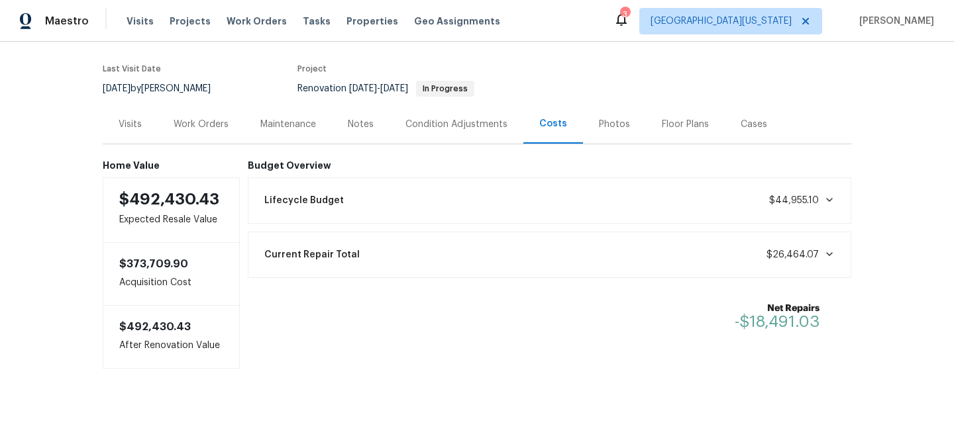
click at [455, 118] on div "Condition Adjustments" at bounding box center [456, 124] width 102 height 13
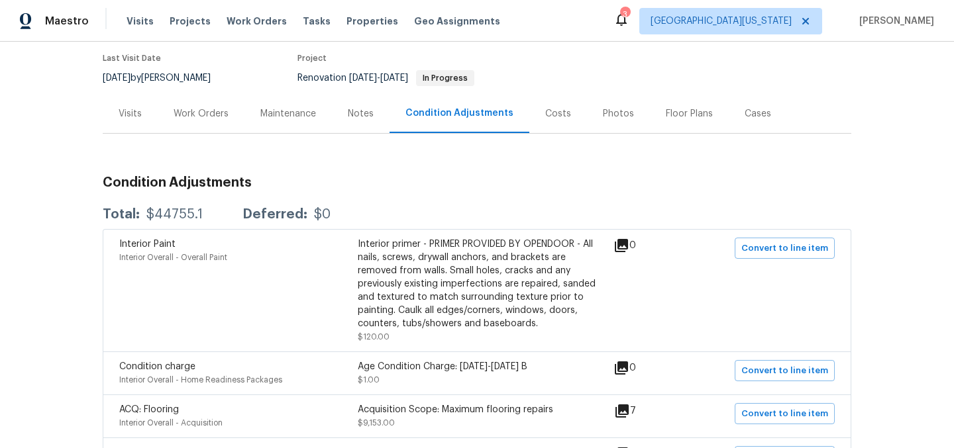
click at [545, 108] on div "Costs" at bounding box center [558, 113] width 26 height 13
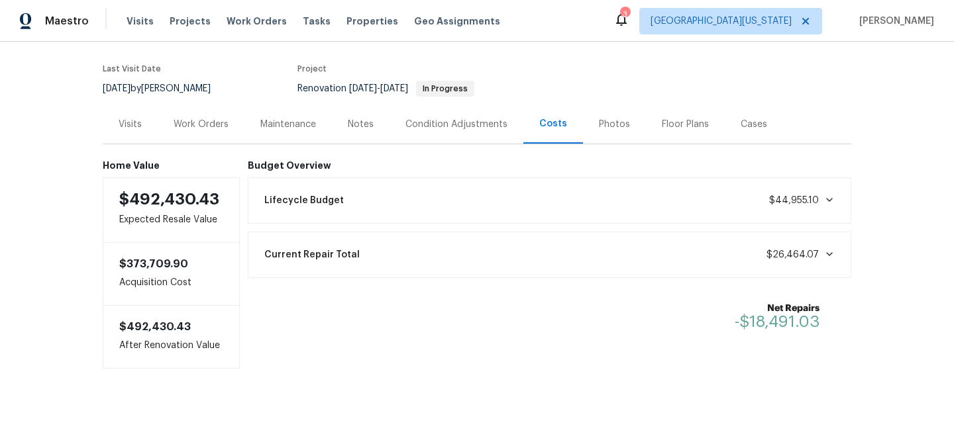
click at [462, 118] on div "Condition Adjustments" at bounding box center [456, 124] width 102 height 13
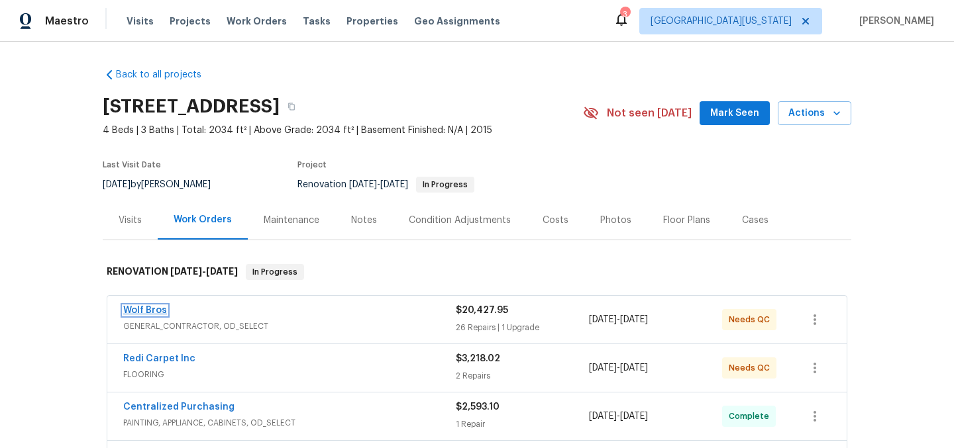
click at [123, 308] on link "Wolf Bros" at bounding box center [145, 310] width 44 height 9
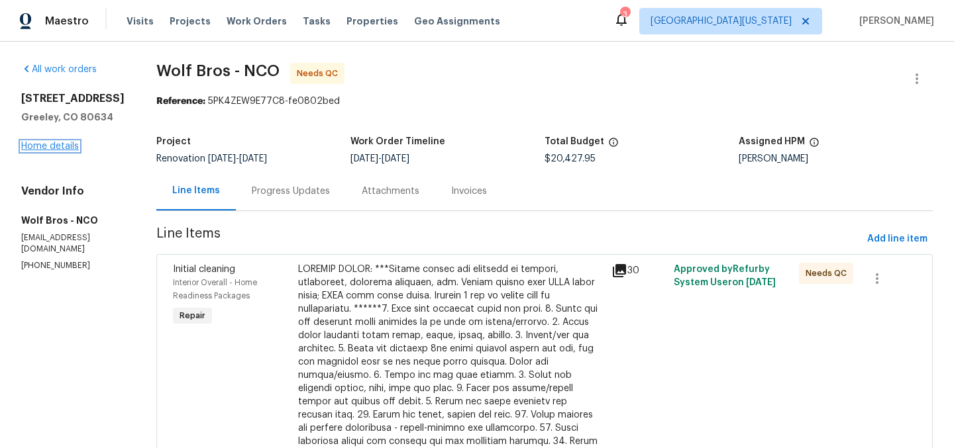
click at [44, 143] on link "Home details" at bounding box center [50, 146] width 58 height 9
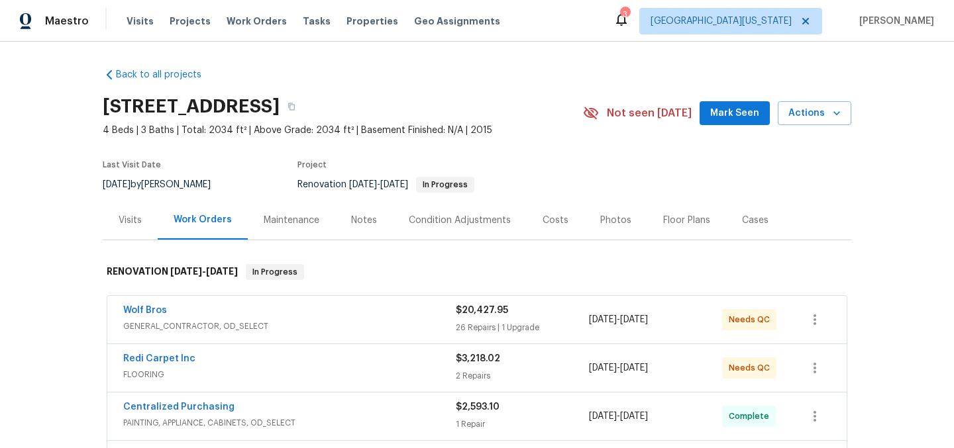
click at [523, 132] on span "4 Beds | 3 Baths | Total: 2034 ft² | Above Grade: 2034 ft² | Basement Finished:…" at bounding box center [343, 130] width 480 height 13
click at [540, 117] on div "[STREET_ADDRESS]" at bounding box center [343, 106] width 480 height 34
click at [600, 220] on div "Photos" at bounding box center [615, 220] width 31 height 13
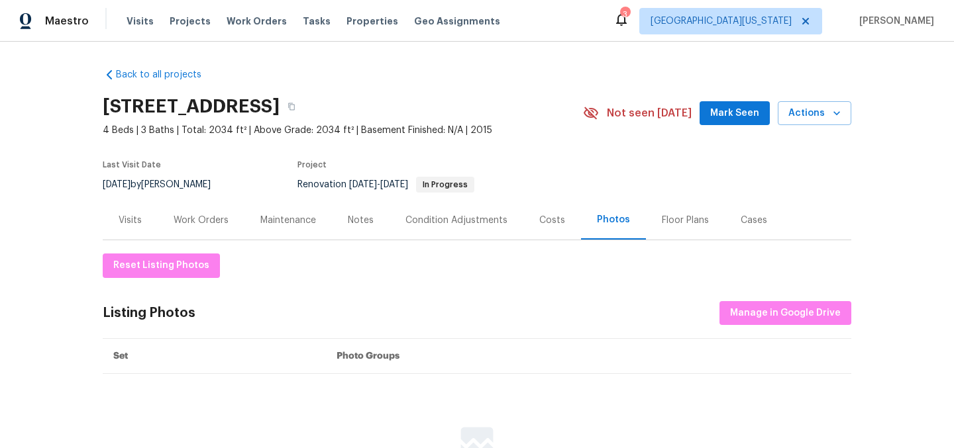
click at [357, 217] on div "Notes" at bounding box center [361, 220] width 26 height 13
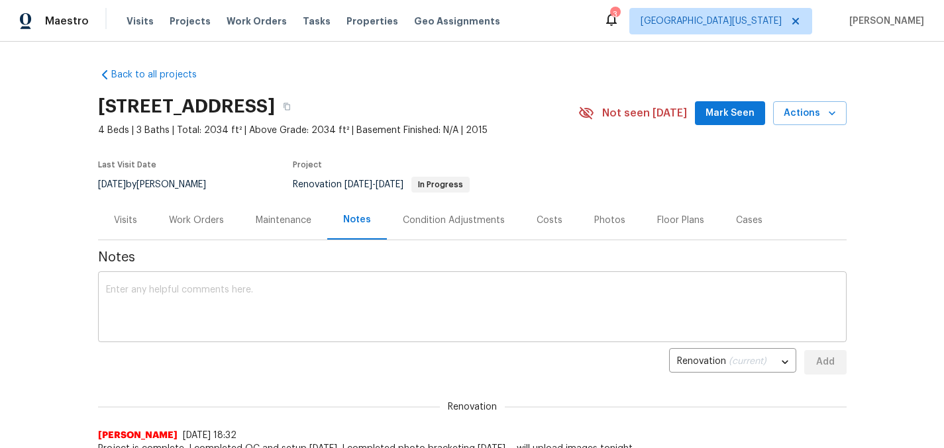
click at [334, 289] on textarea at bounding box center [472, 308] width 732 height 46
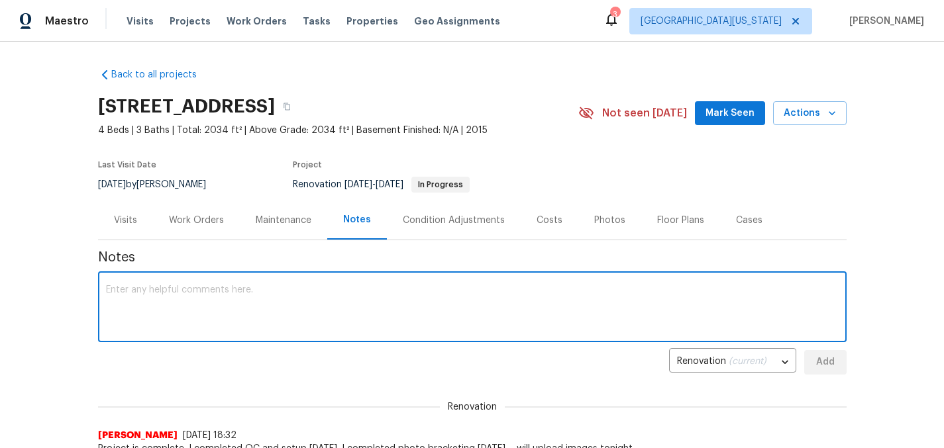
scroll to position [97, 0]
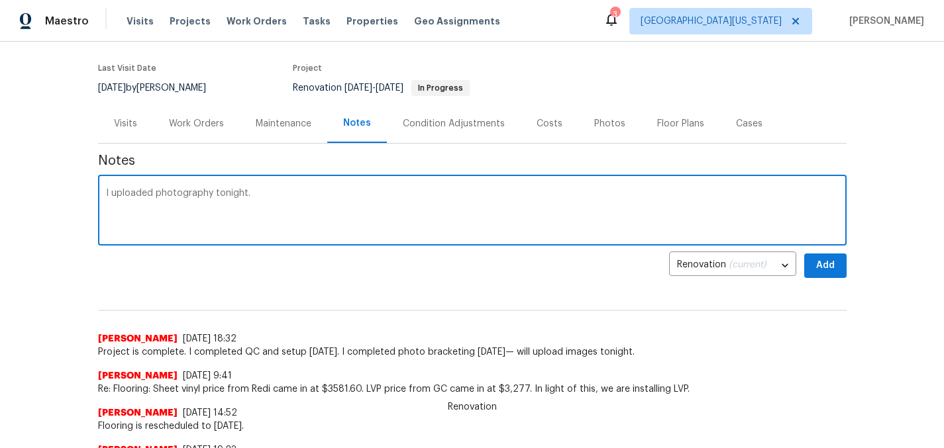
type textarea "I uploaded photography tonight."
click at [815, 258] on span "Add" at bounding box center [825, 266] width 21 height 17
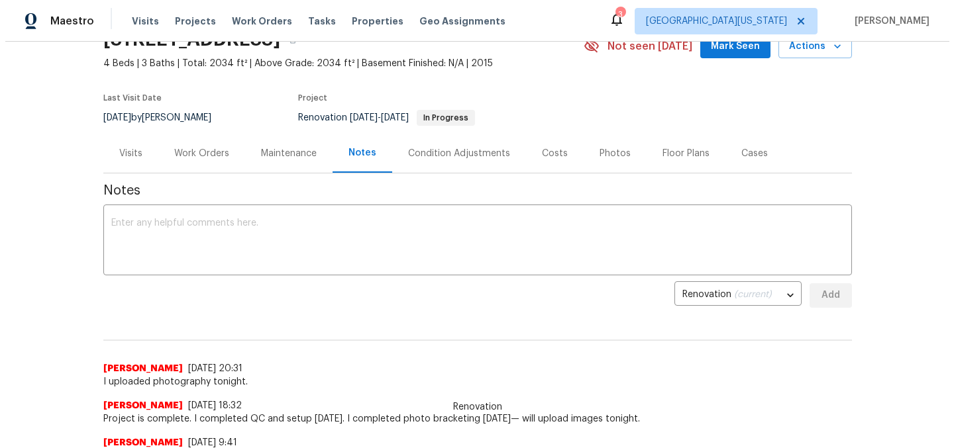
scroll to position [0, 0]
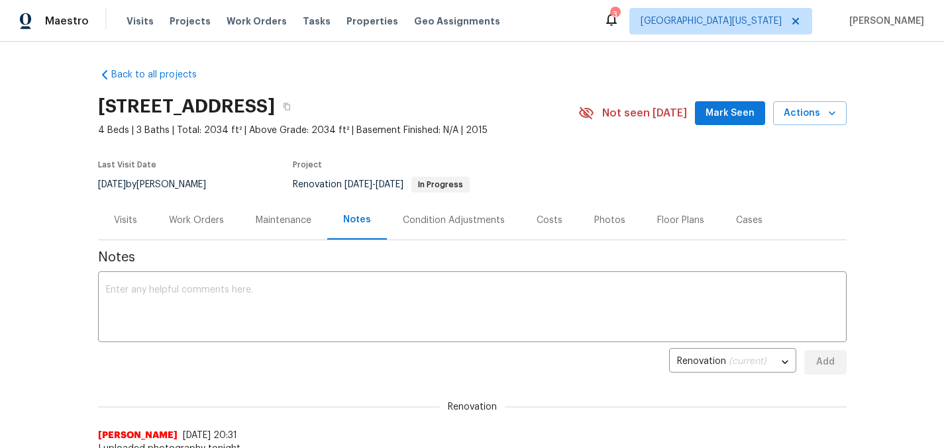
click at [189, 219] on div "Work Orders" at bounding box center [196, 220] width 55 height 13
